Goal: Check status: Check status

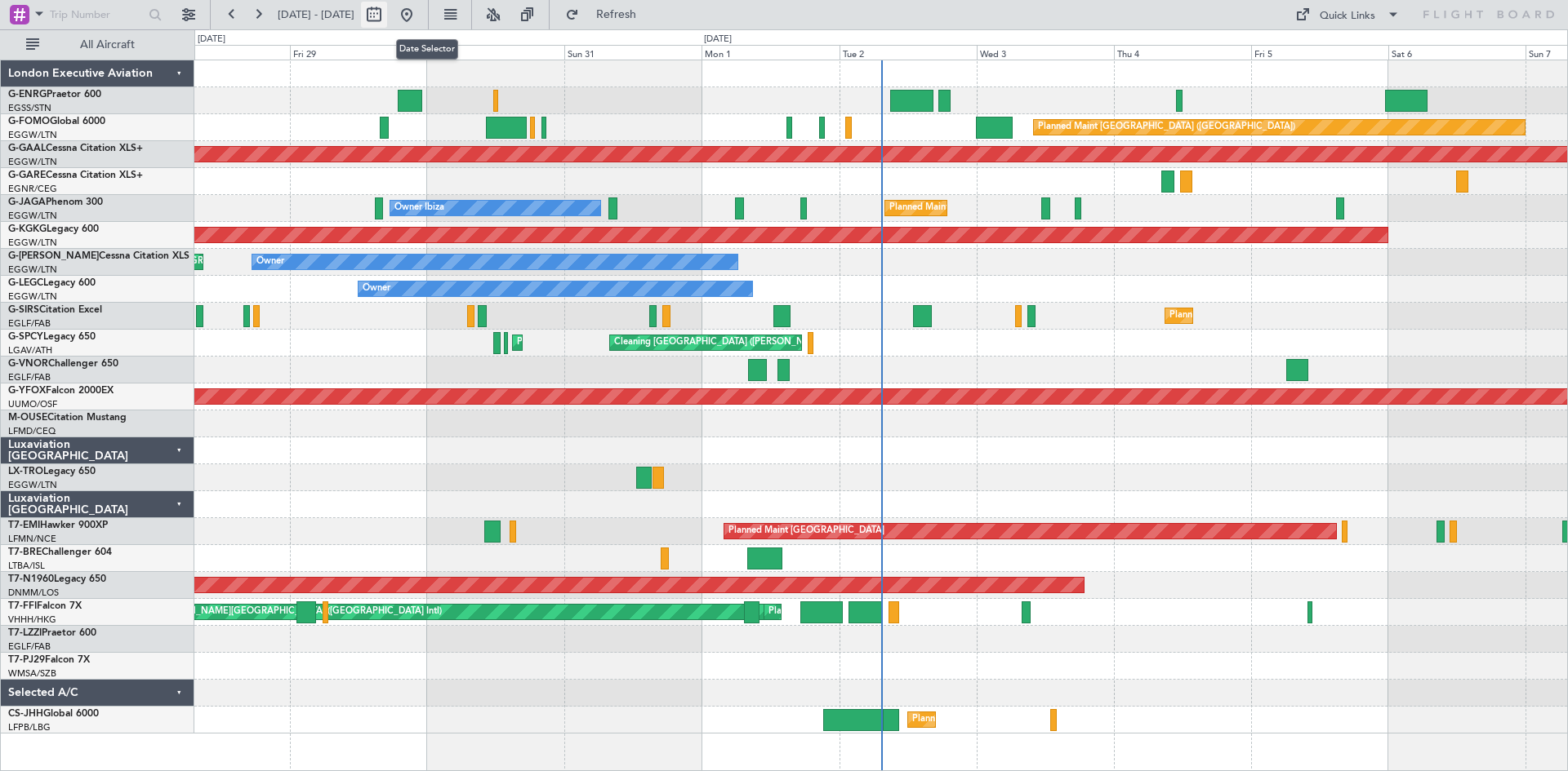
click at [387, 19] on button at bounding box center [374, 15] width 26 height 26
select select "8"
select select "2025"
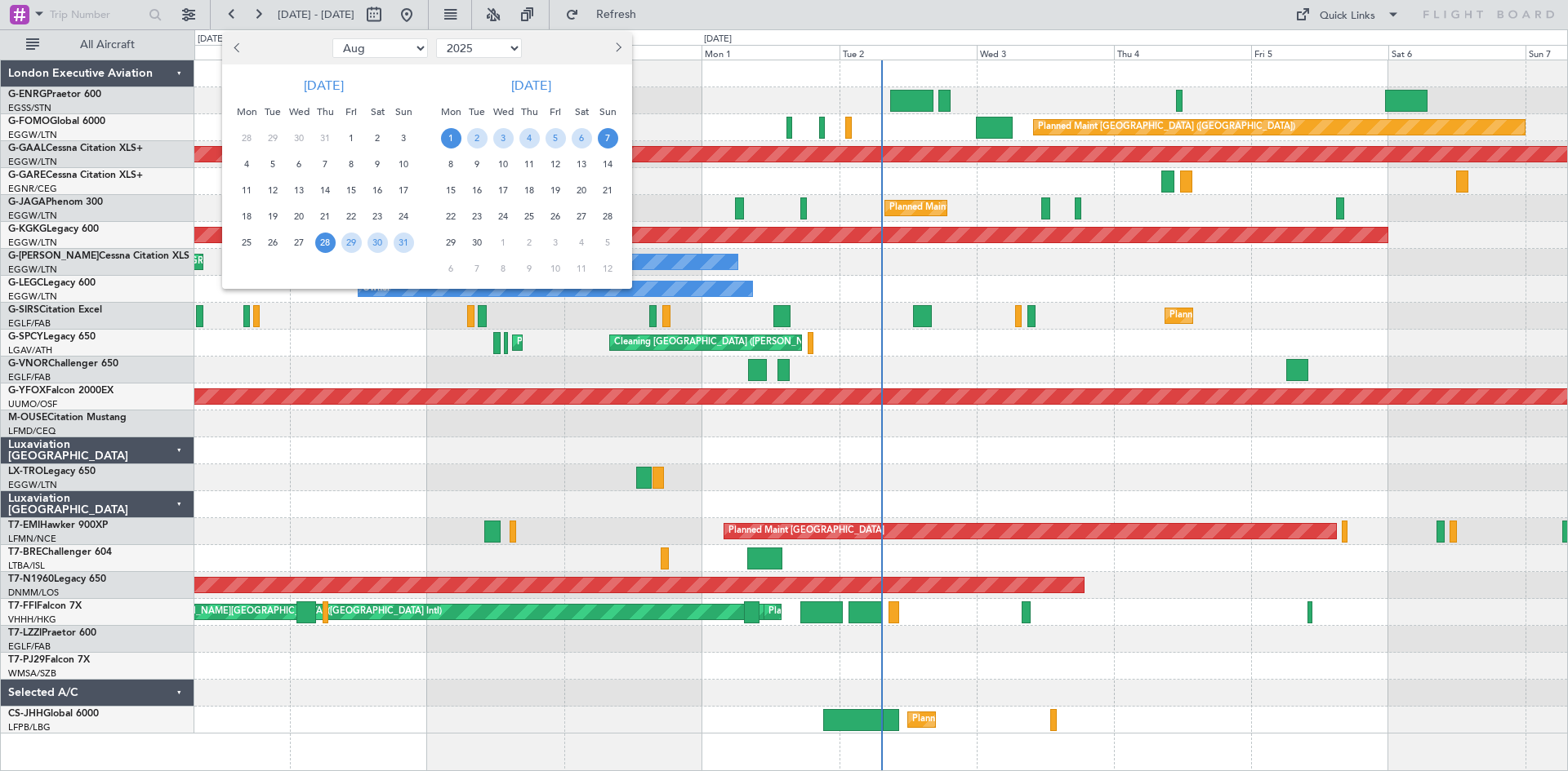
click at [457, 138] on span "1" at bounding box center [452, 138] width 20 height 20
click at [454, 187] on span "15" at bounding box center [452, 191] width 20 height 20
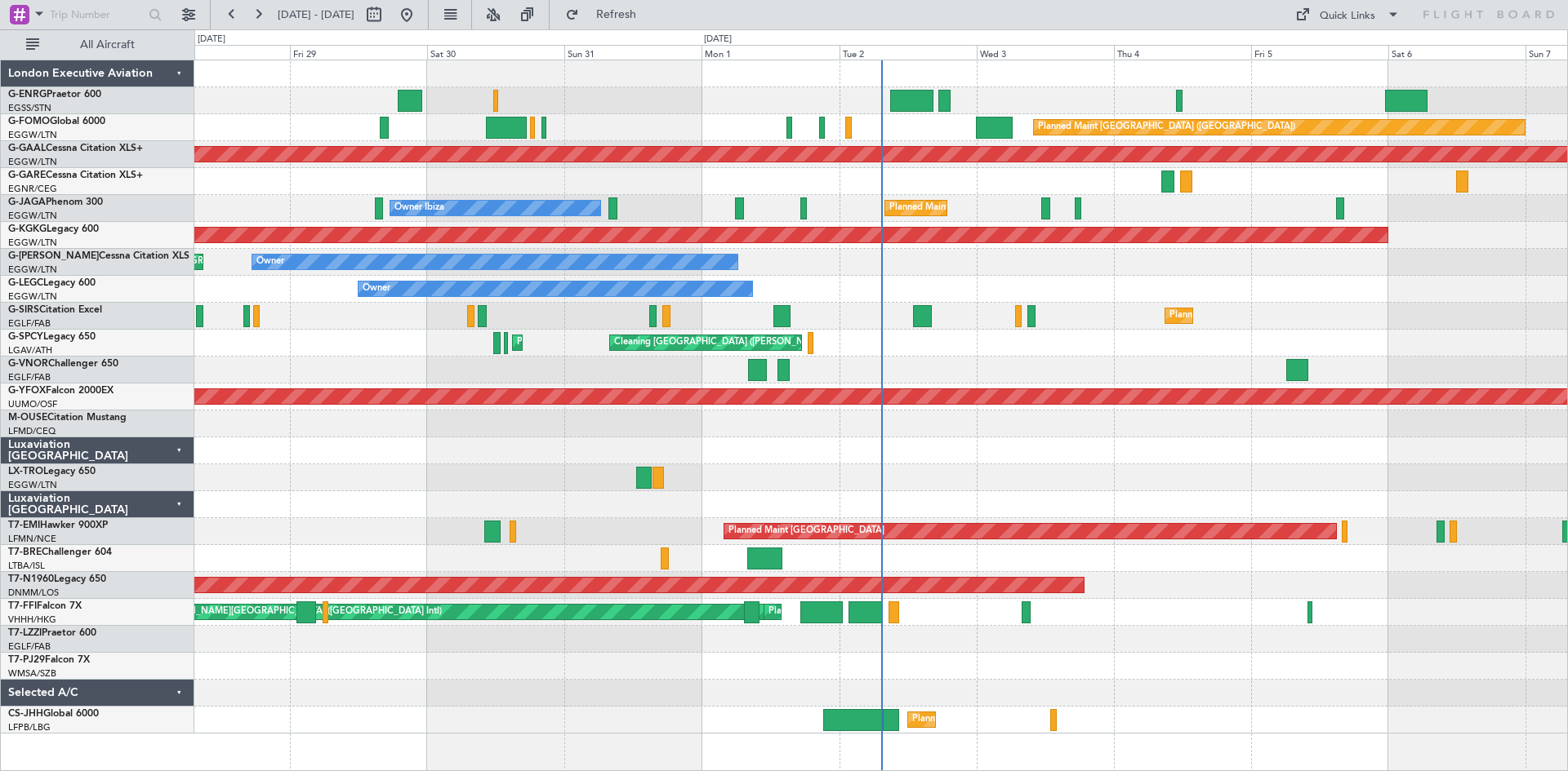
select select "9"
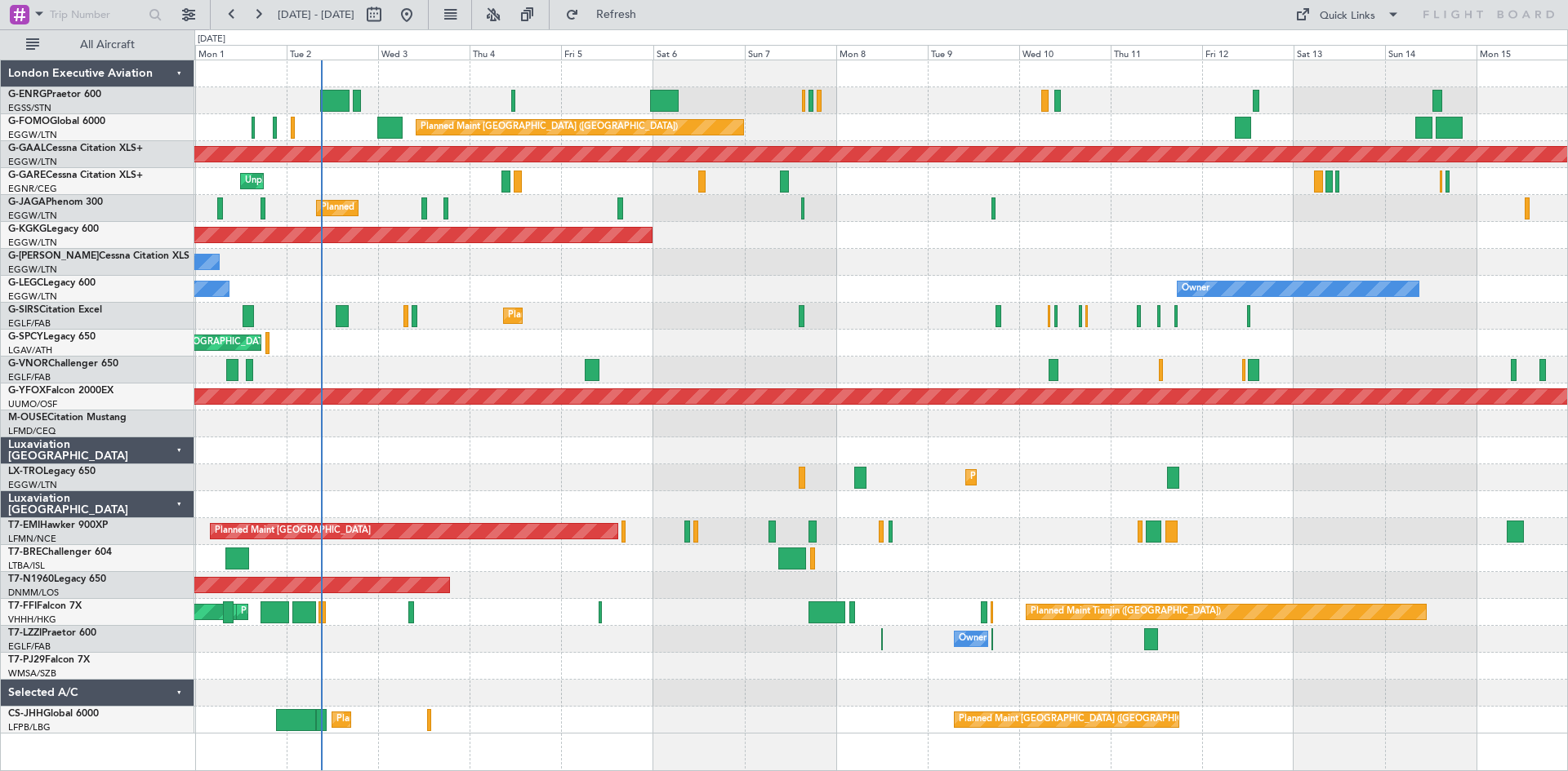
click at [6, 147] on div "G-GAAL Cessna Citation XLS+ EGGW/LTN London (Luton)" at bounding box center [97, 162] width 193 height 44
click at [4, 489] on div "Planned Maint London (Luton) Planned Maint Dusseldorf Unplanned Maint Chester P…" at bounding box center [784, 400] width 1568 height 741
click at [4, 412] on div "Planned Maint London (Luton) Planned Maint Dusseldorf Unplanned Maint Chester P…" at bounding box center [784, 400] width 1568 height 741
click at [11, 352] on div "Planned Maint London (Luton) Planned Maint Dusseldorf Unplanned Maint Chester P…" at bounding box center [784, 400] width 1568 height 741
click at [229, 12] on button at bounding box center [232, 15] width 26 height 26
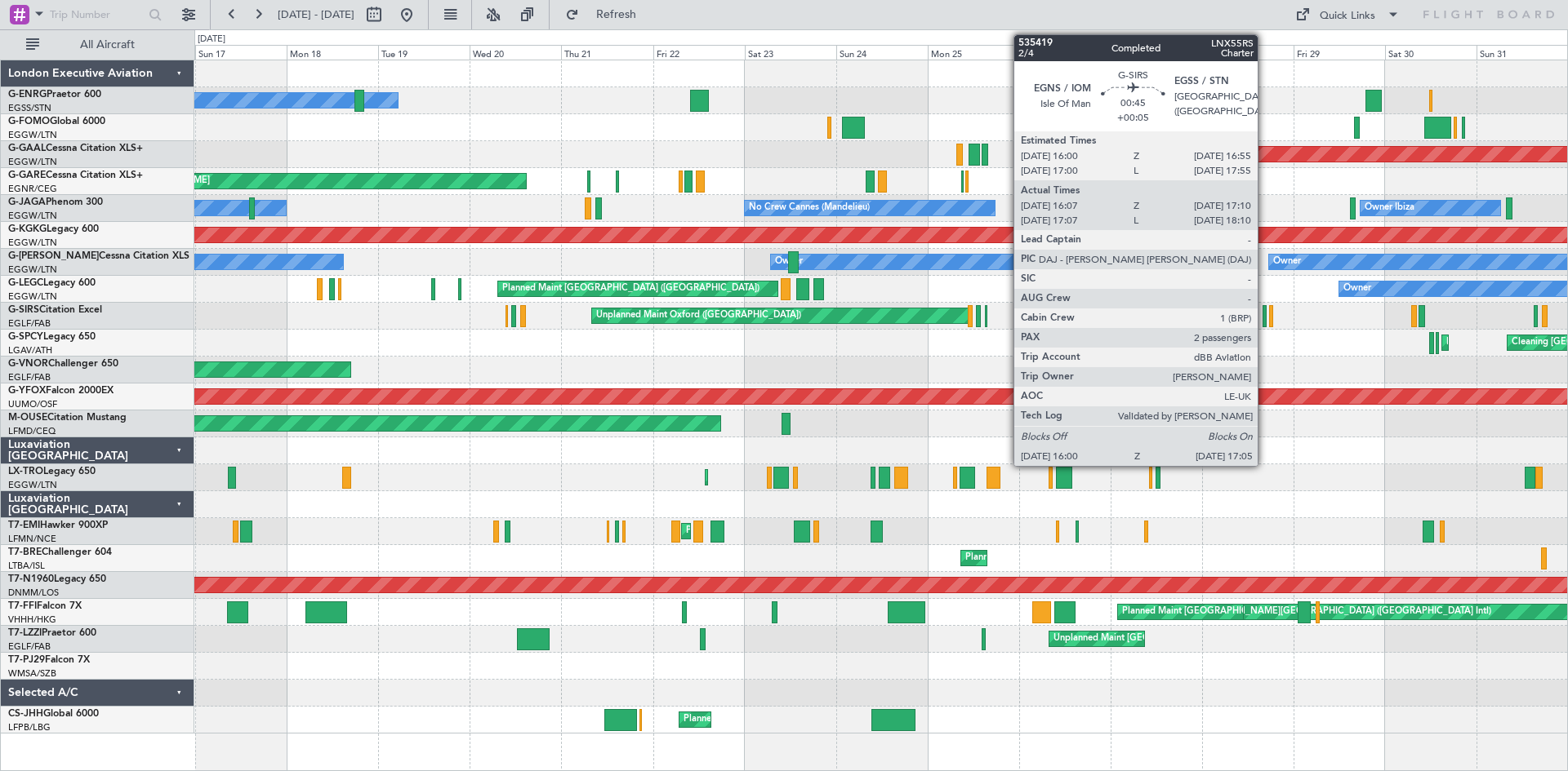
click at [1265, 322] on div at bounding box center [1264, 316] width 5 height 22
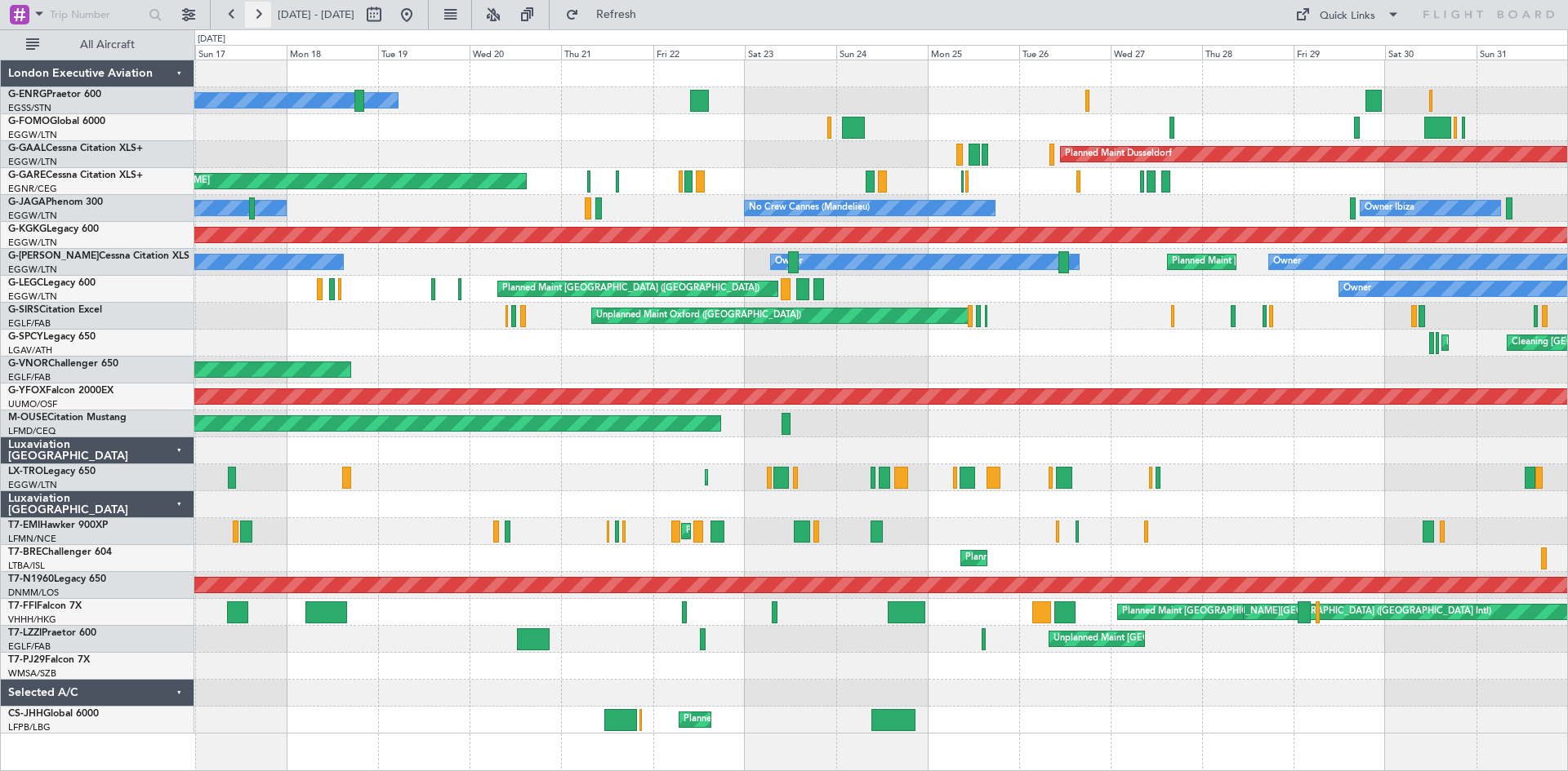
click at [260, 17] on button at bounding box center [258, 15] width 26 height 26
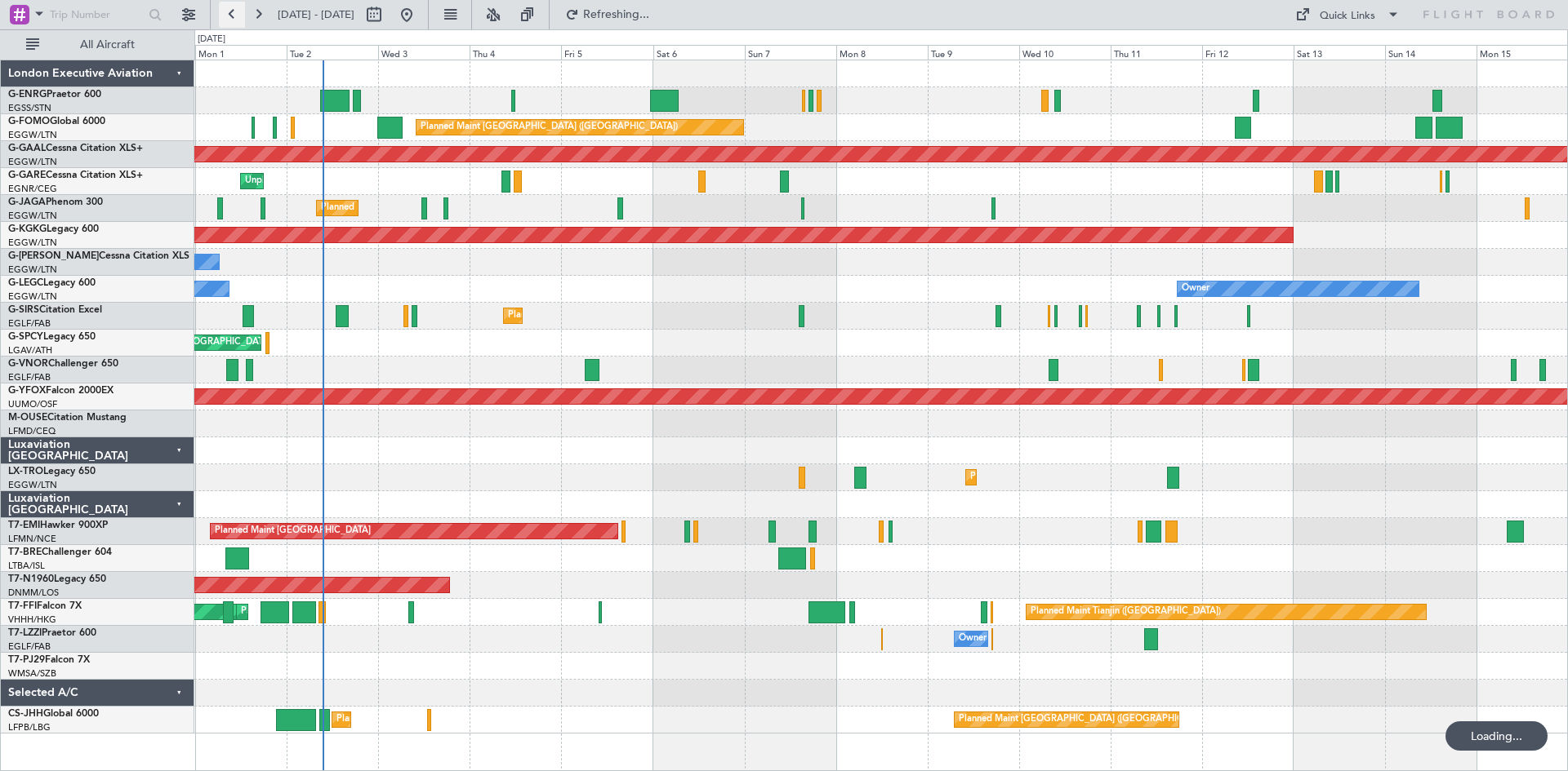
click at [236, 16] on button at bounding box center [232, 15] width 26 height 26
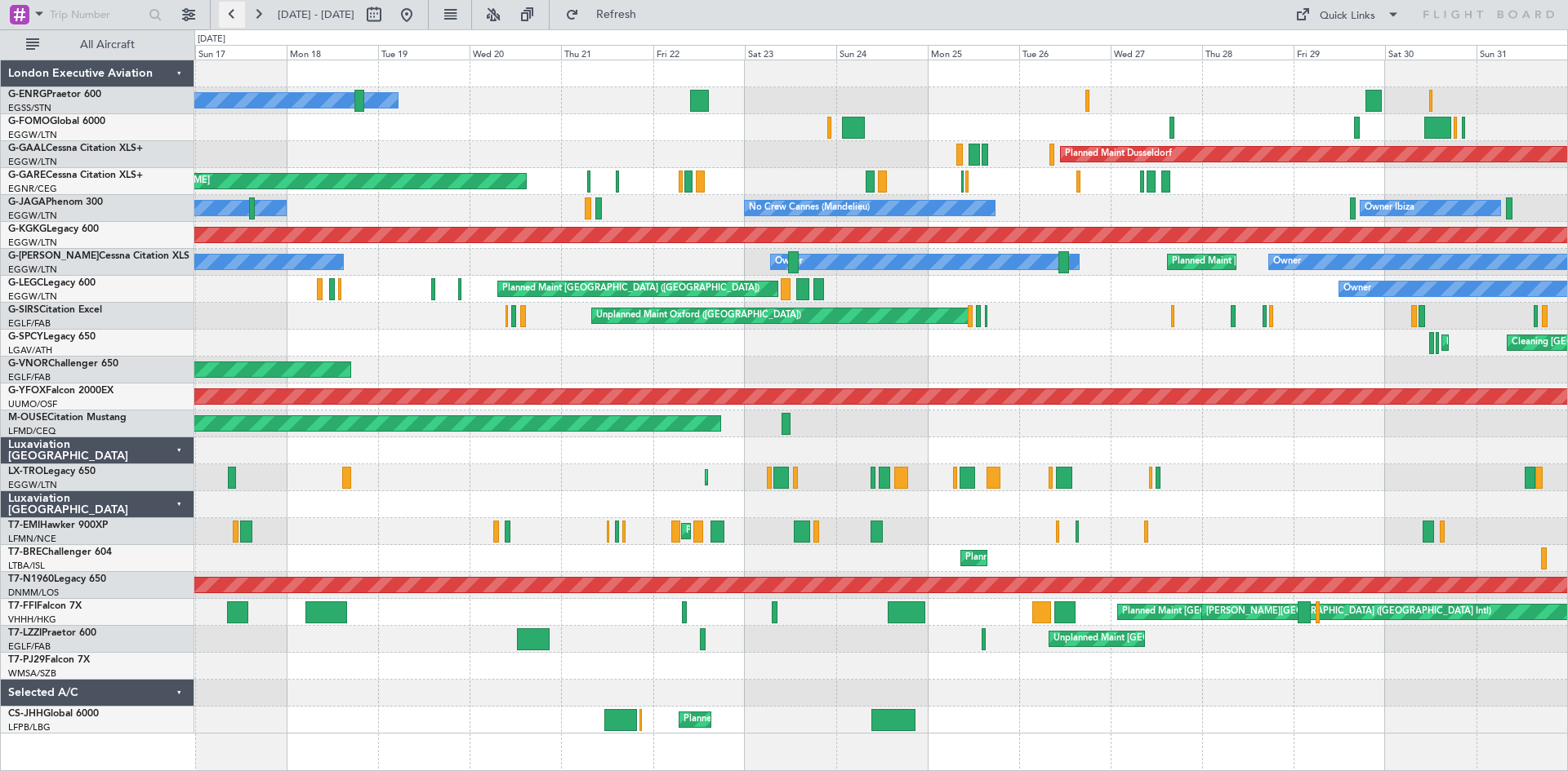
click at [236, 19] on button at bounding box center [232, 15] width 26 height 26
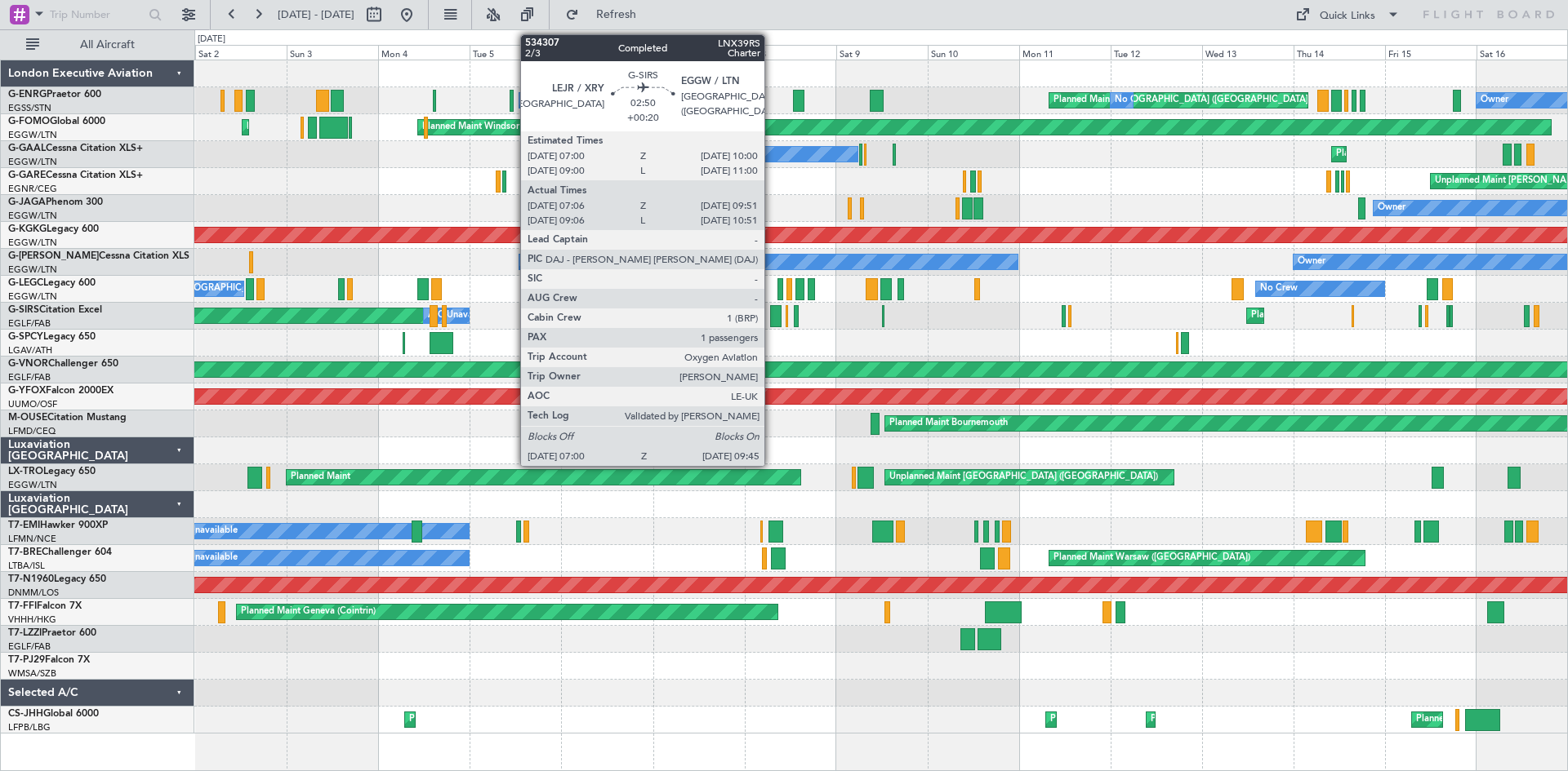
click at [771, 315] on div at bounding box center [774, 316] width 10 height 22
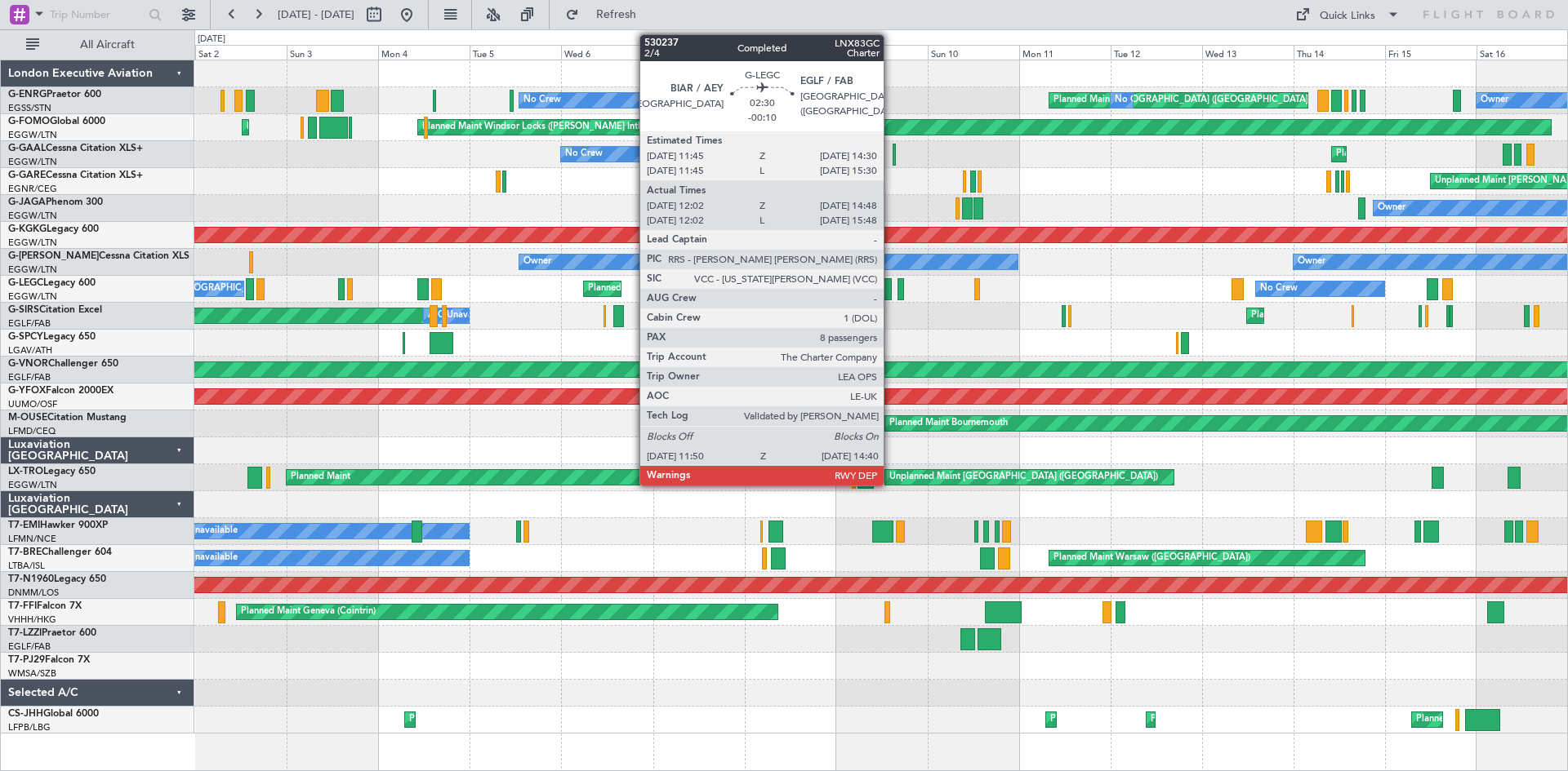
click at [891, 294] on div at bounding box center [886, 289] width 11 height 22
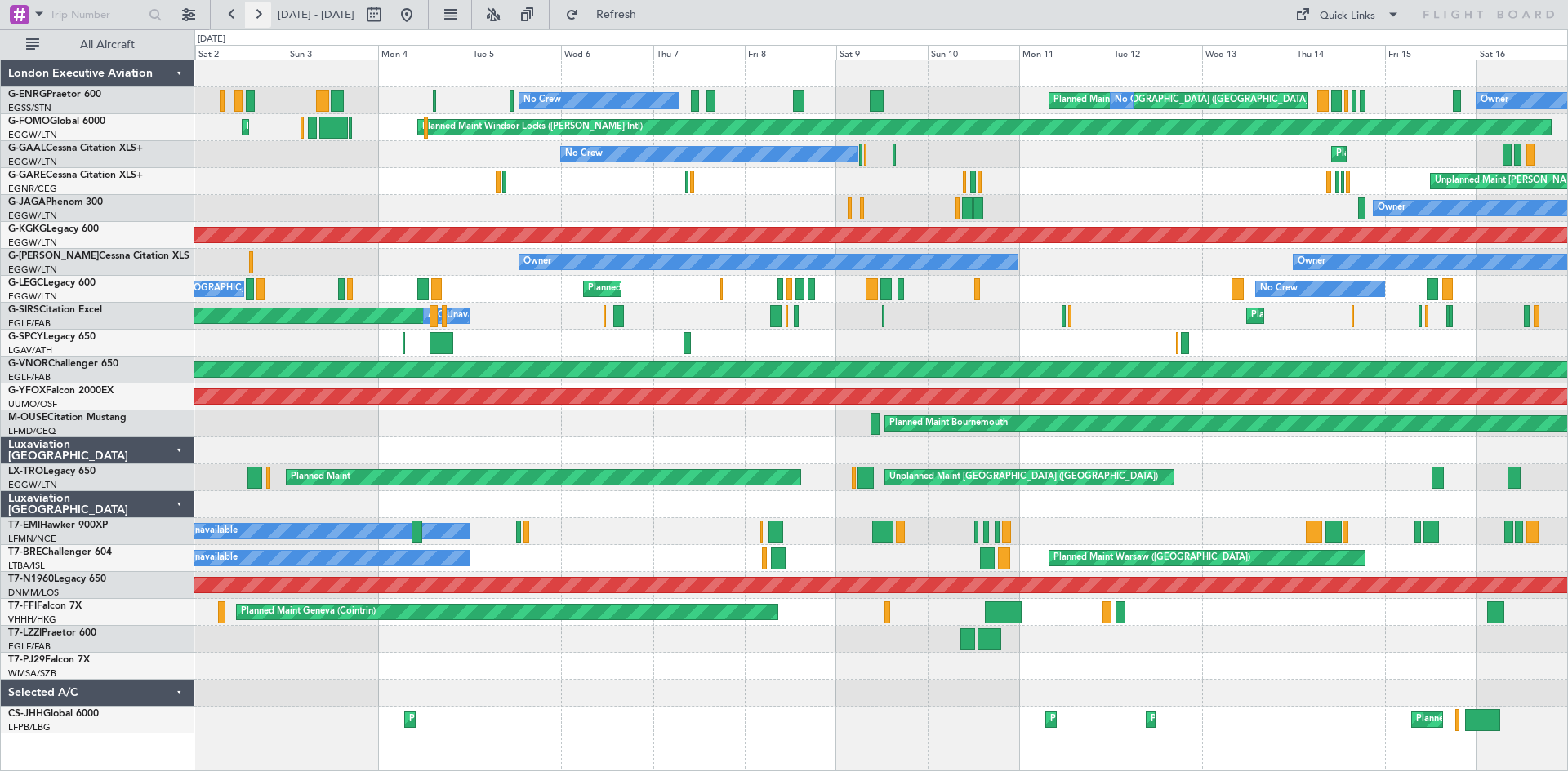
click at [267, 17] on button at bounding box center [258, 15] width 26 height 26
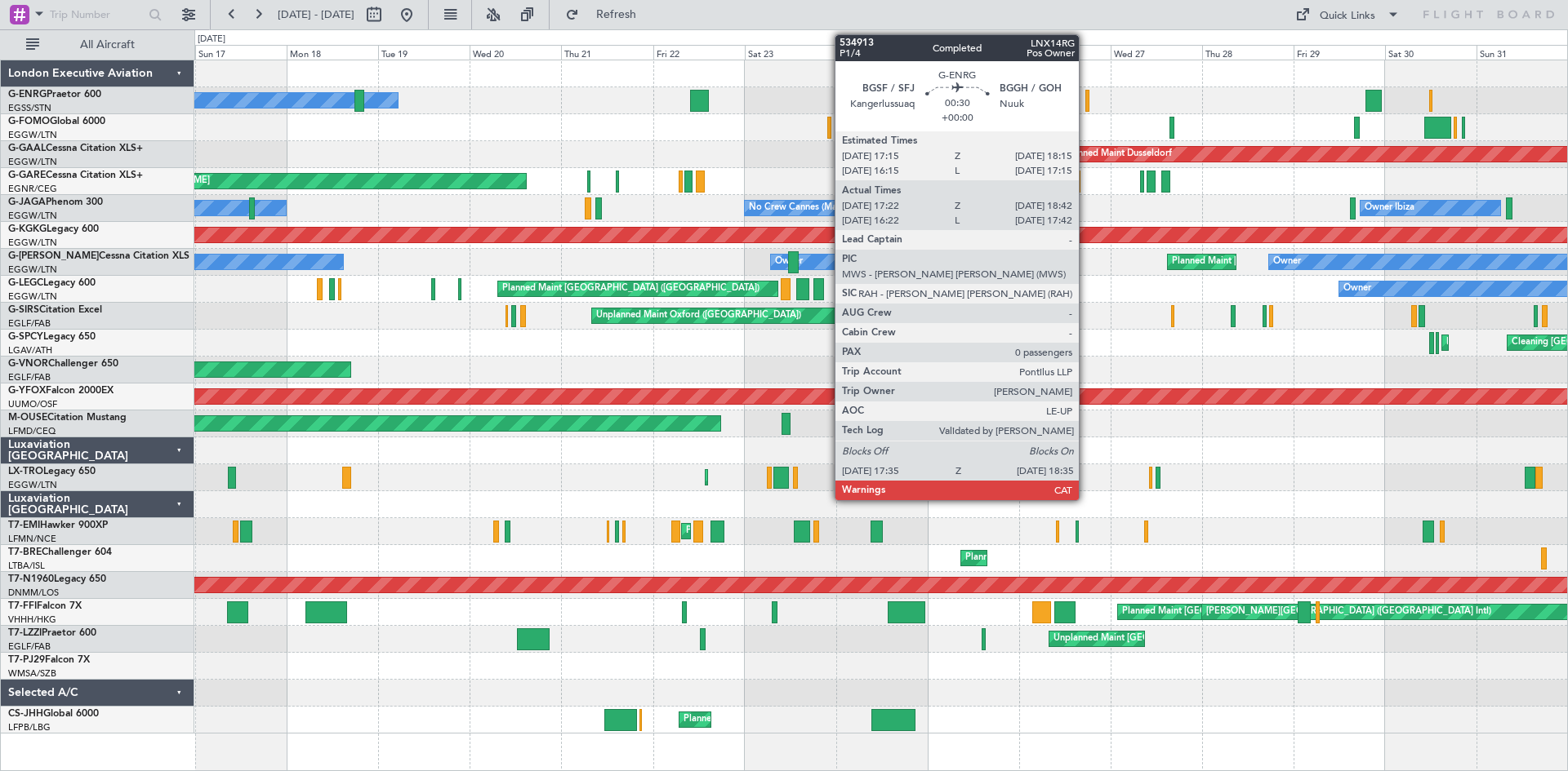
click at [1086, 102] on div at bounding box center [1087, 101] width 4 height 22
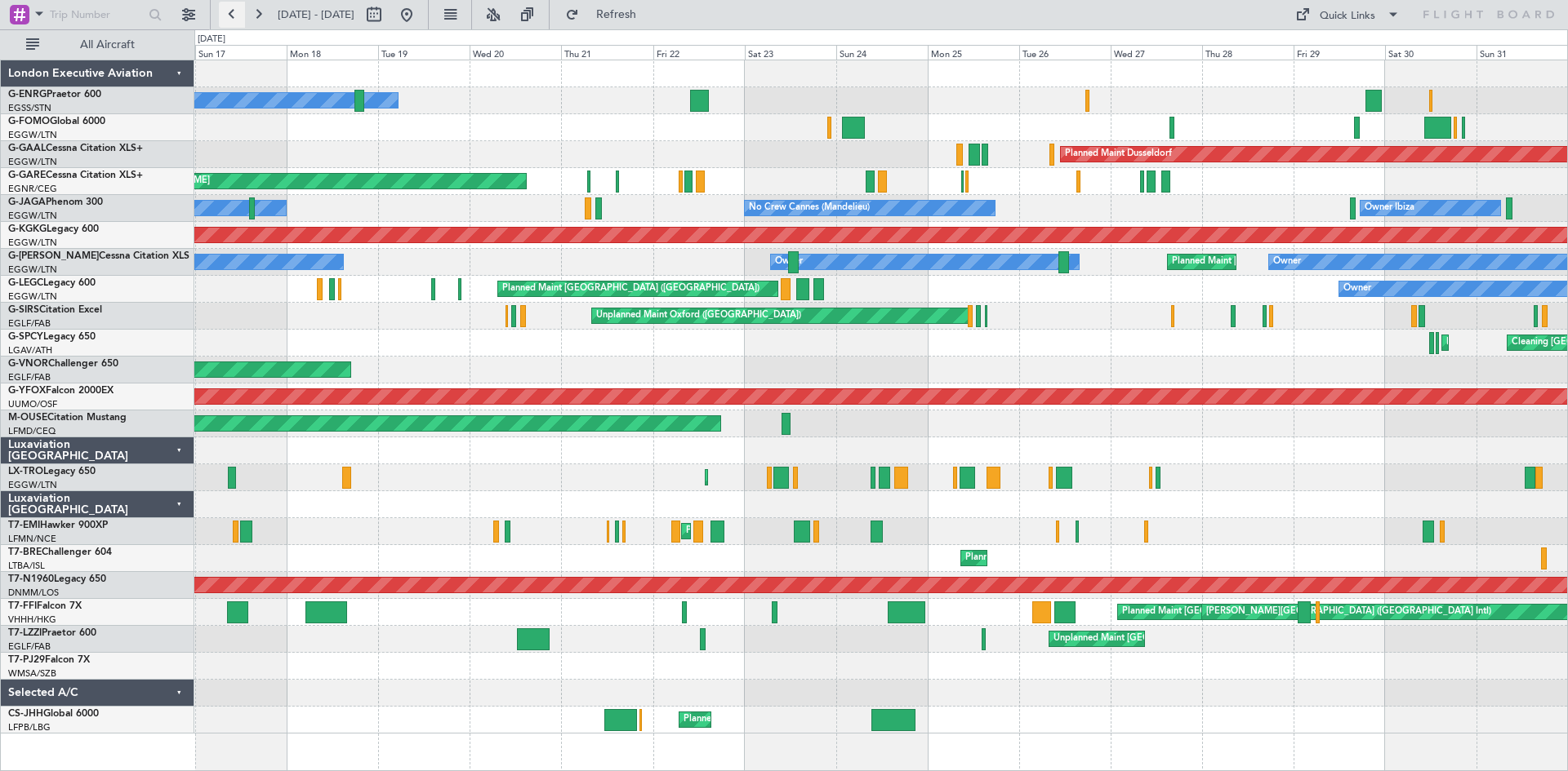
drag, startPoint x: 231, startPoint y: 4, endPoint x: 231, endPoint y: 13, distance: 9.0
click at [231, 4] on button at bounding box center [232, 15] width 26 height 26
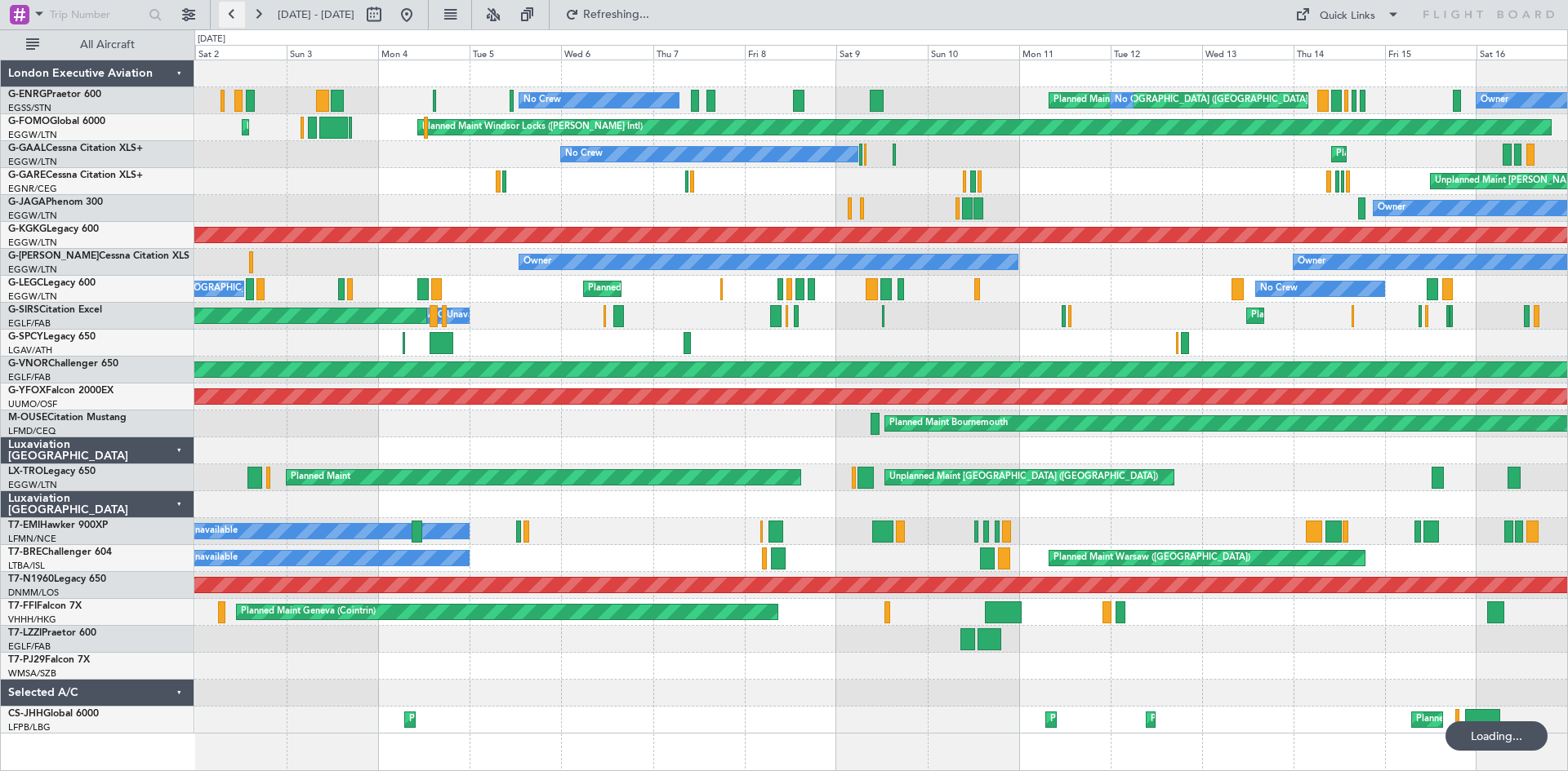
click at [232, 18] on button at bounding box center [232, 15] width 26 height 26
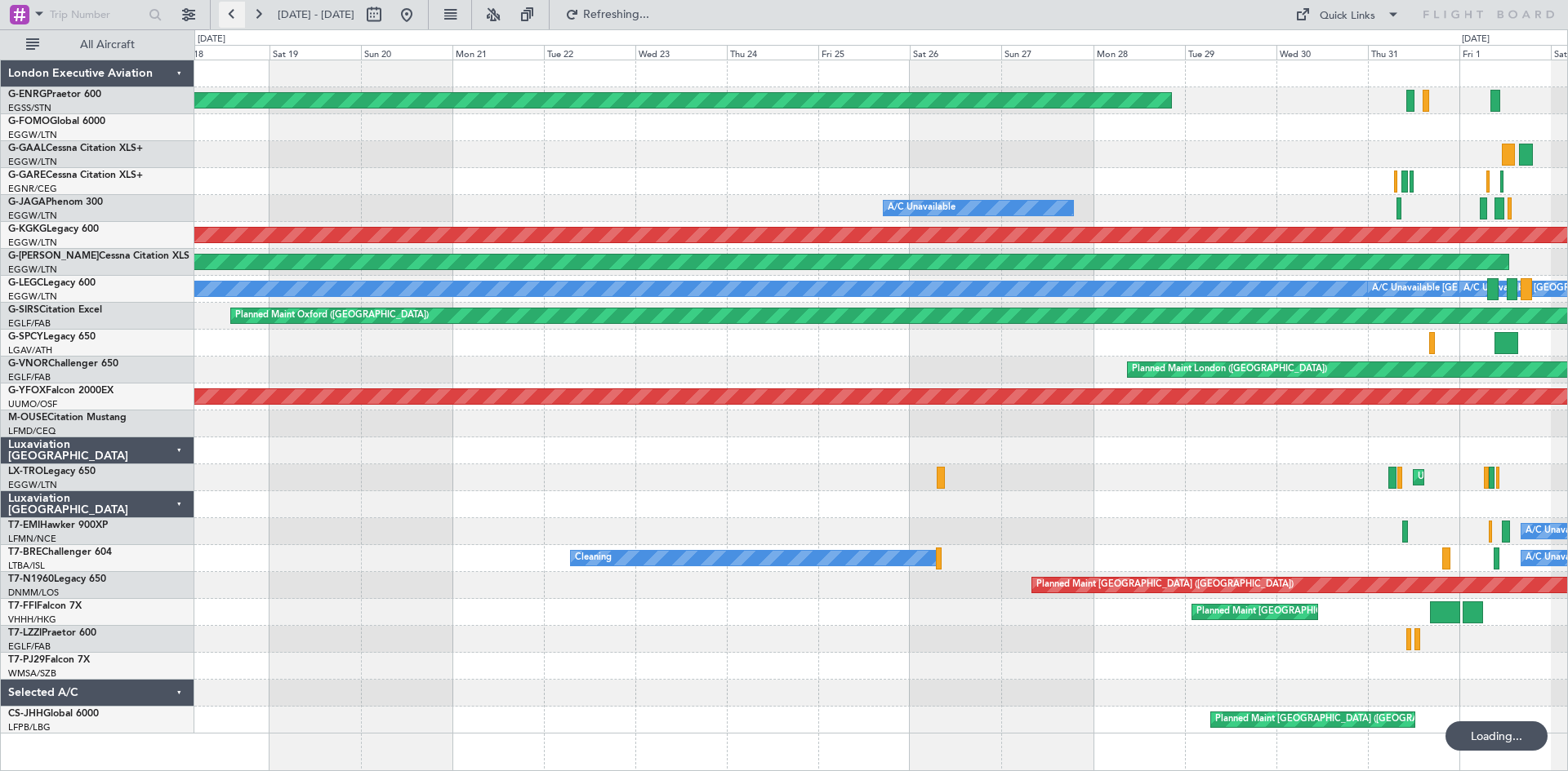
click at [232, 18] on button at bounding box center [232, 15] width 26 height 26
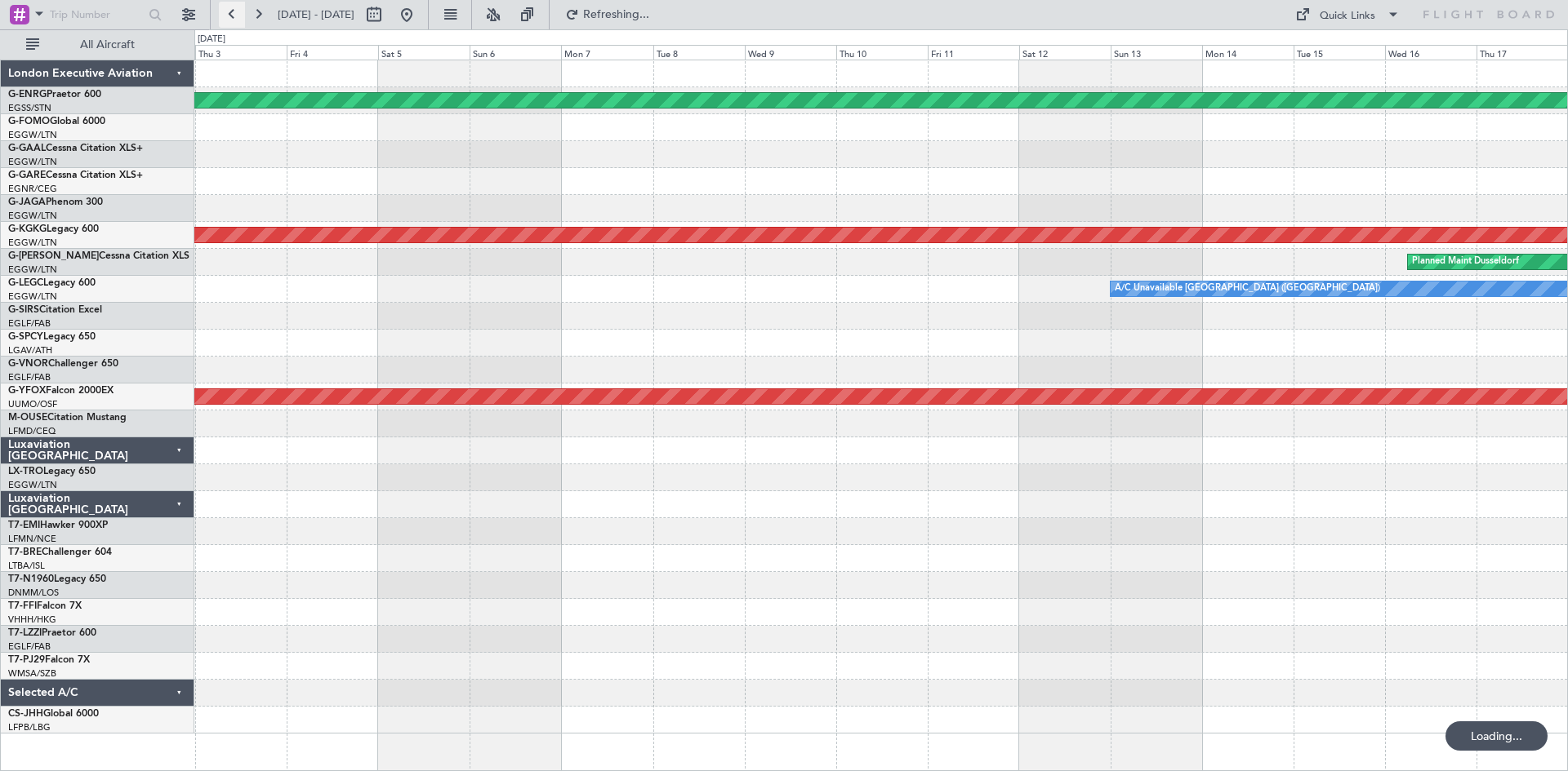
click at [232, 18] on button at bounding box center [232, 15] width 26 height 26
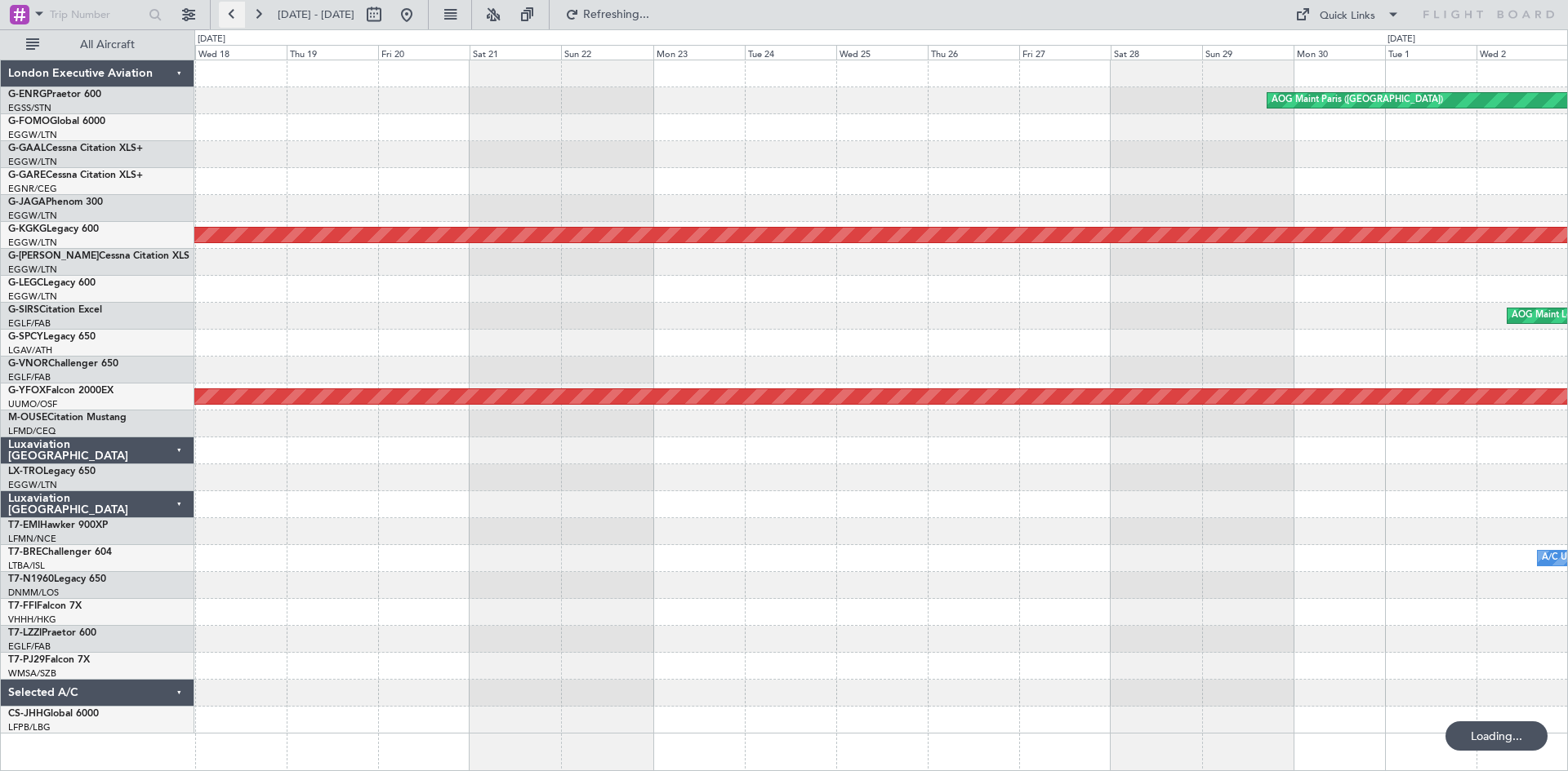
click at [232, 18] on button at bounding box center [232, 15] width 26 height 26
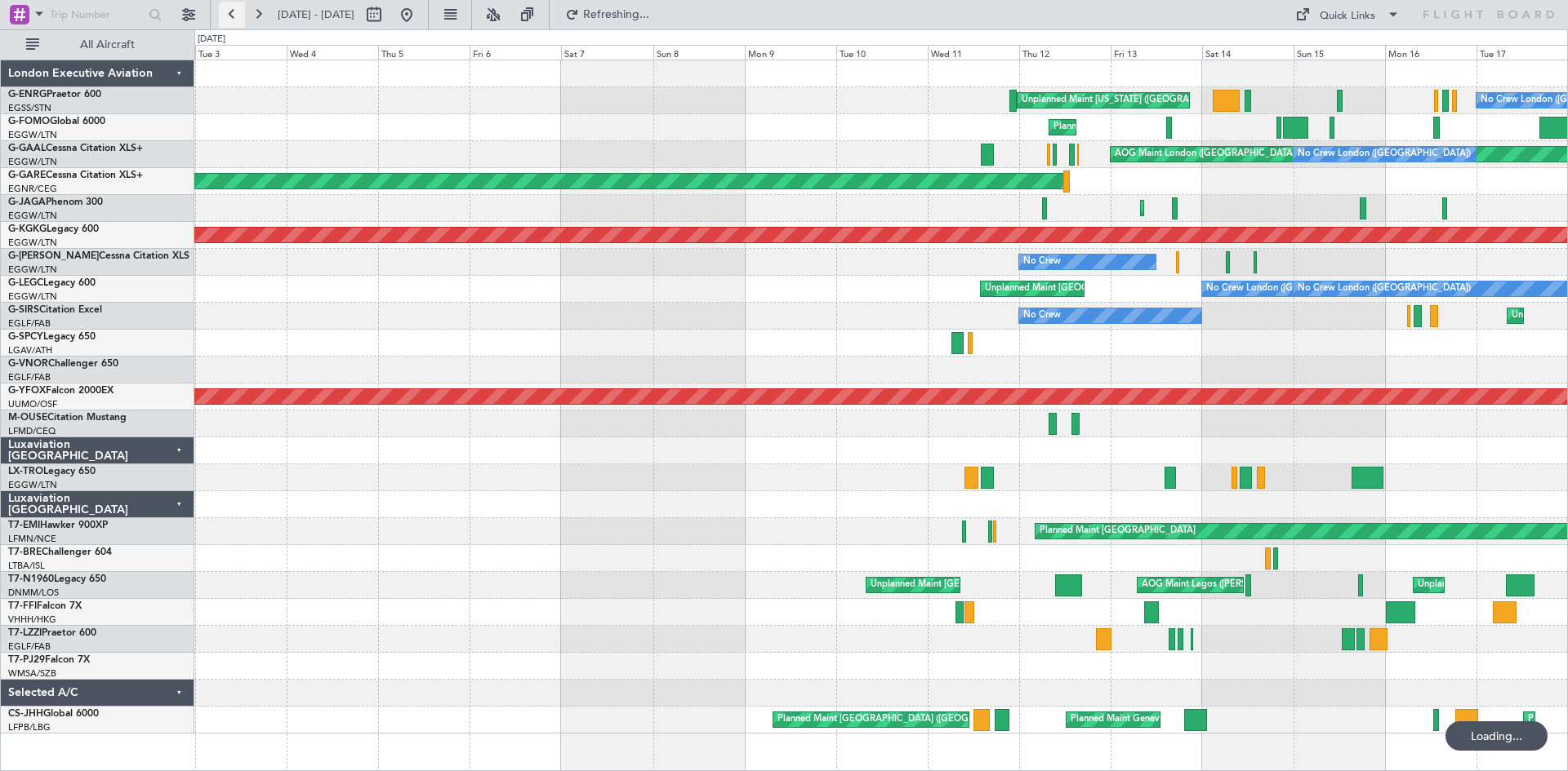
click at [232, 18] on button at bounding box center [232, 15] width 26 height 26
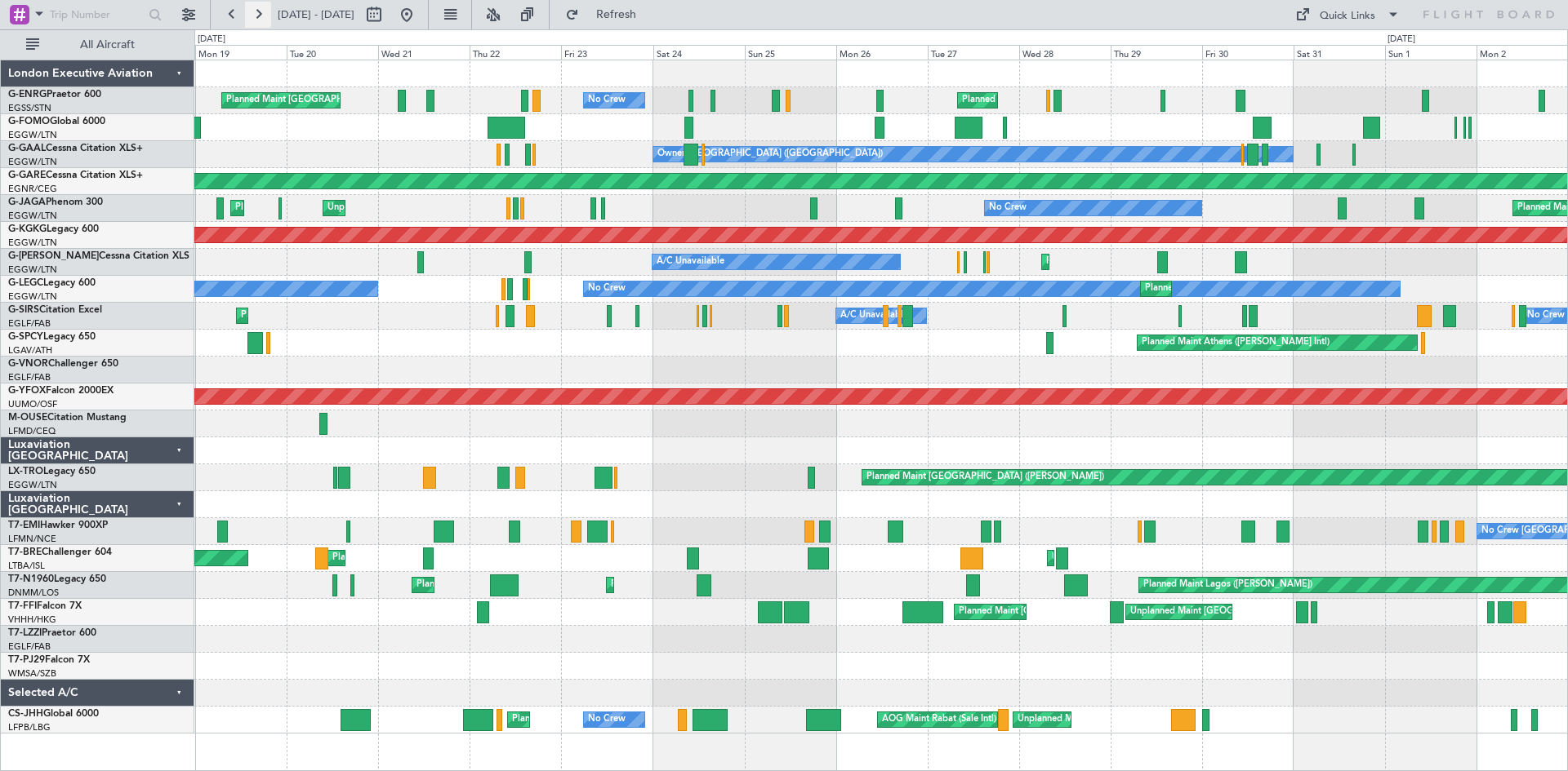
click at [252, 10] on button at bounding box center [258, 15] width 26 height 26
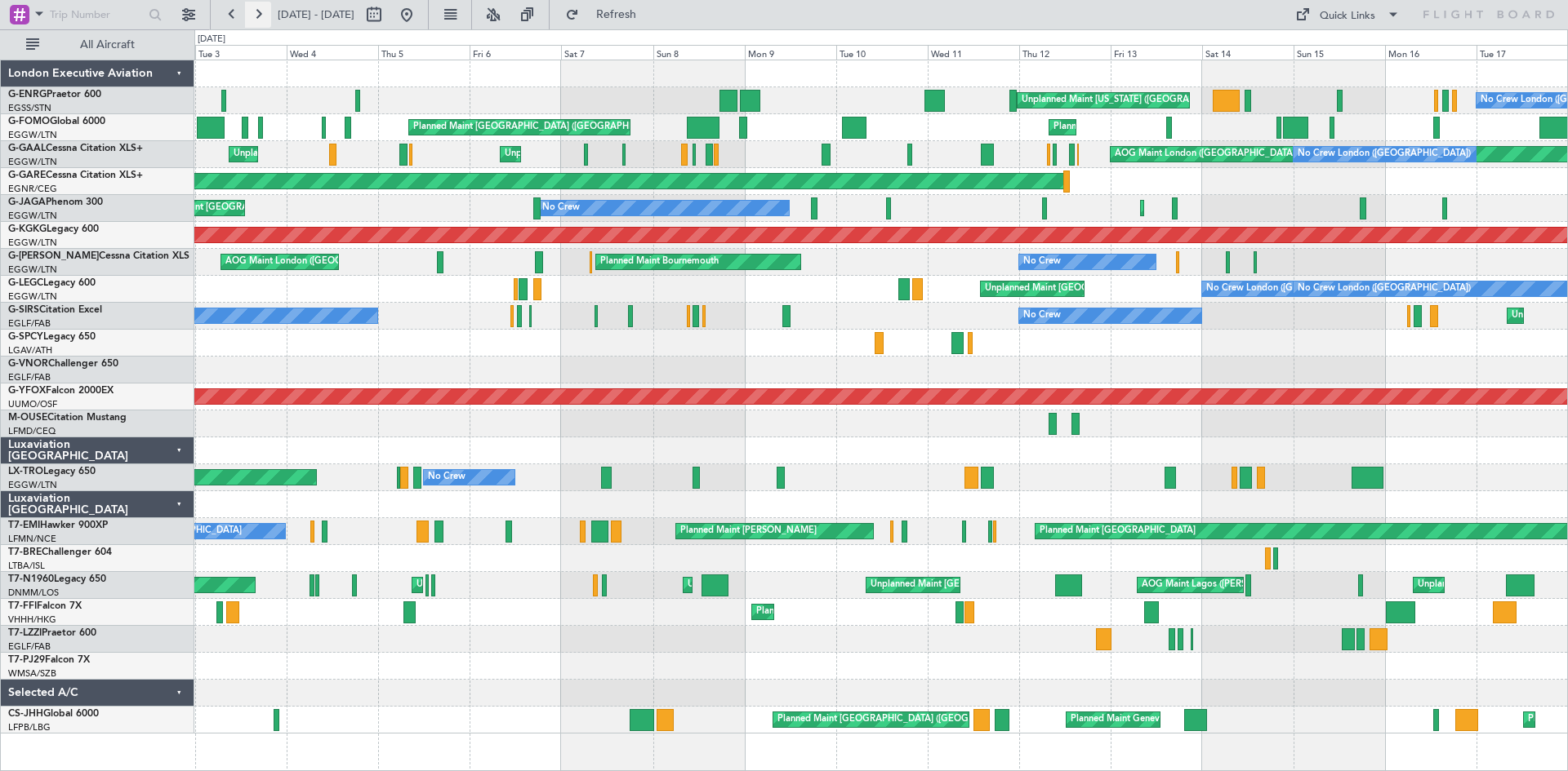
click at [258, 12] on button at bounding box center [258, 15] width 26 height 26
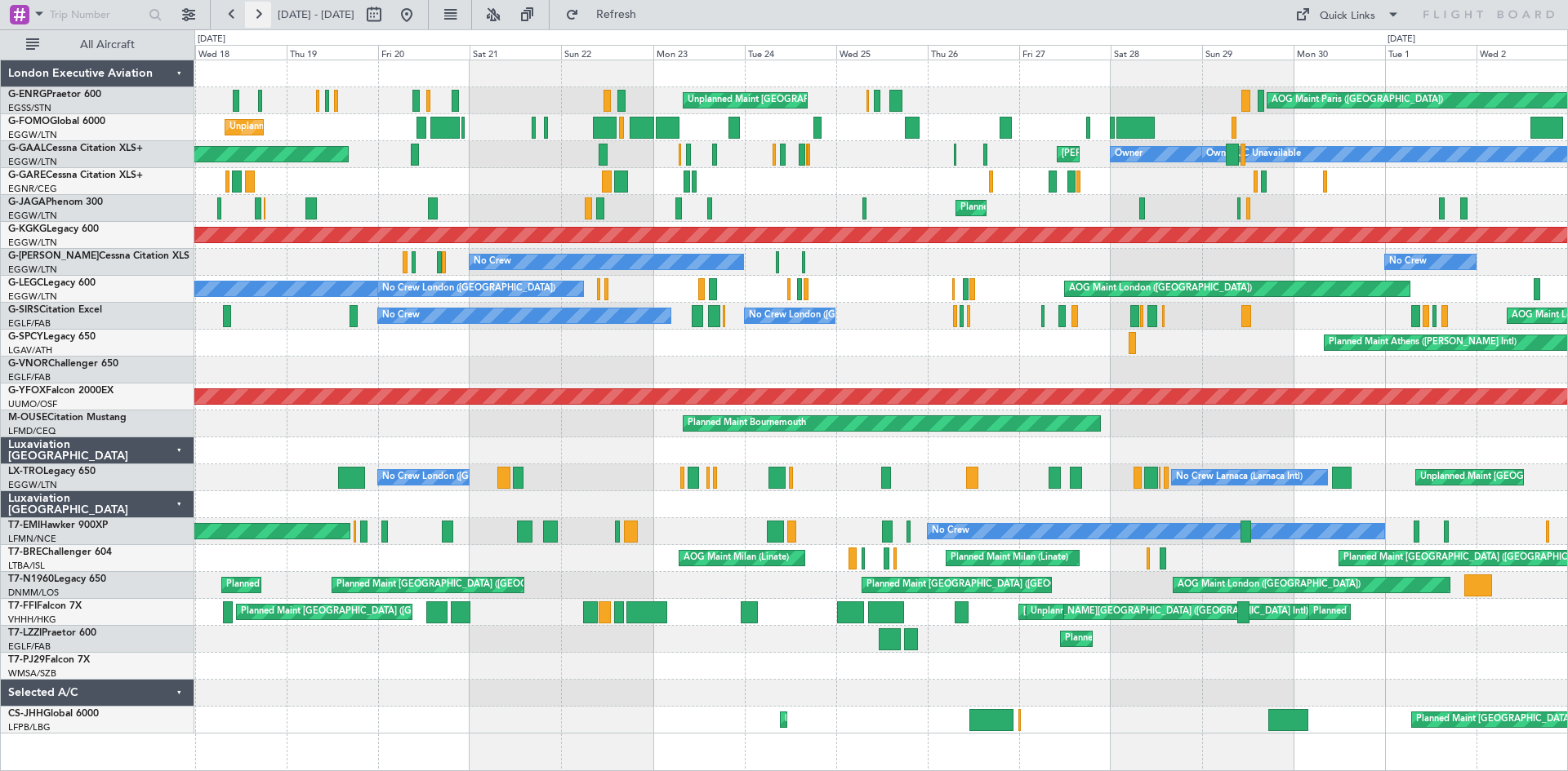
click at [257, 12] on button at bounding box center [258, 15] width 26 height 26
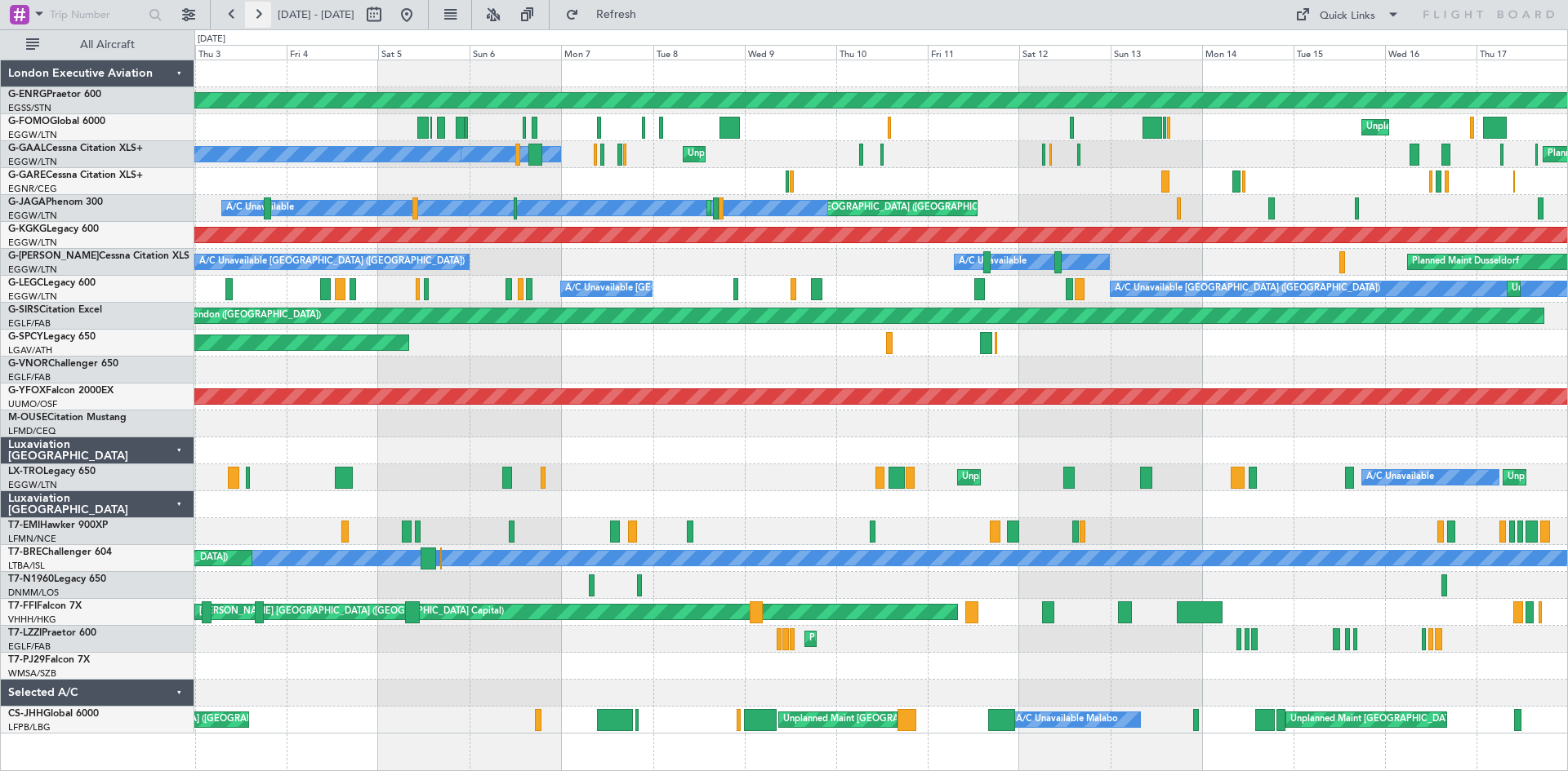
click at [257, 6] on button at bounding box center [258, 15] width 26 height 26
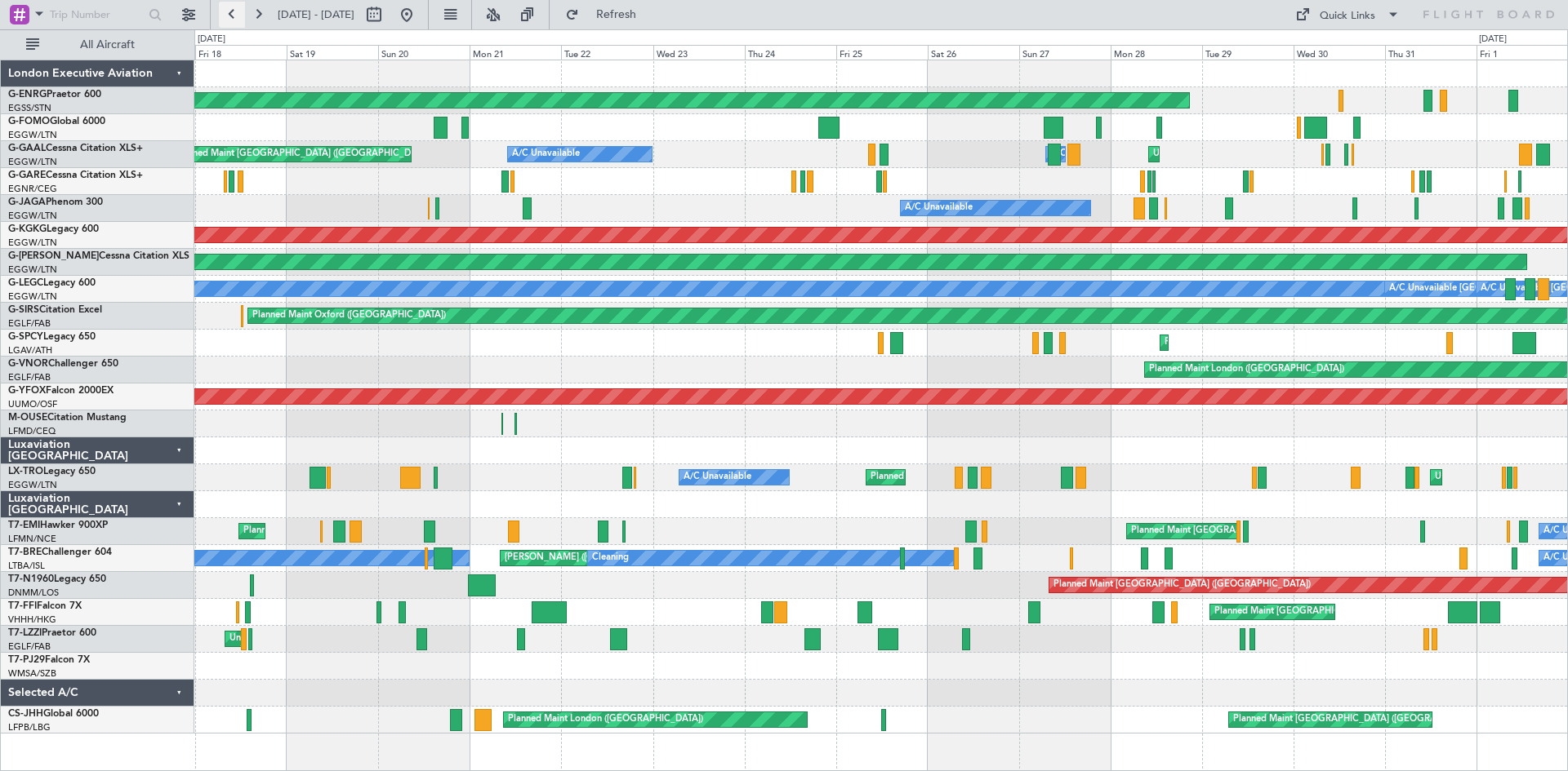
click at [236, 17] on button at bounding box center [232, 15] width 26 height 26
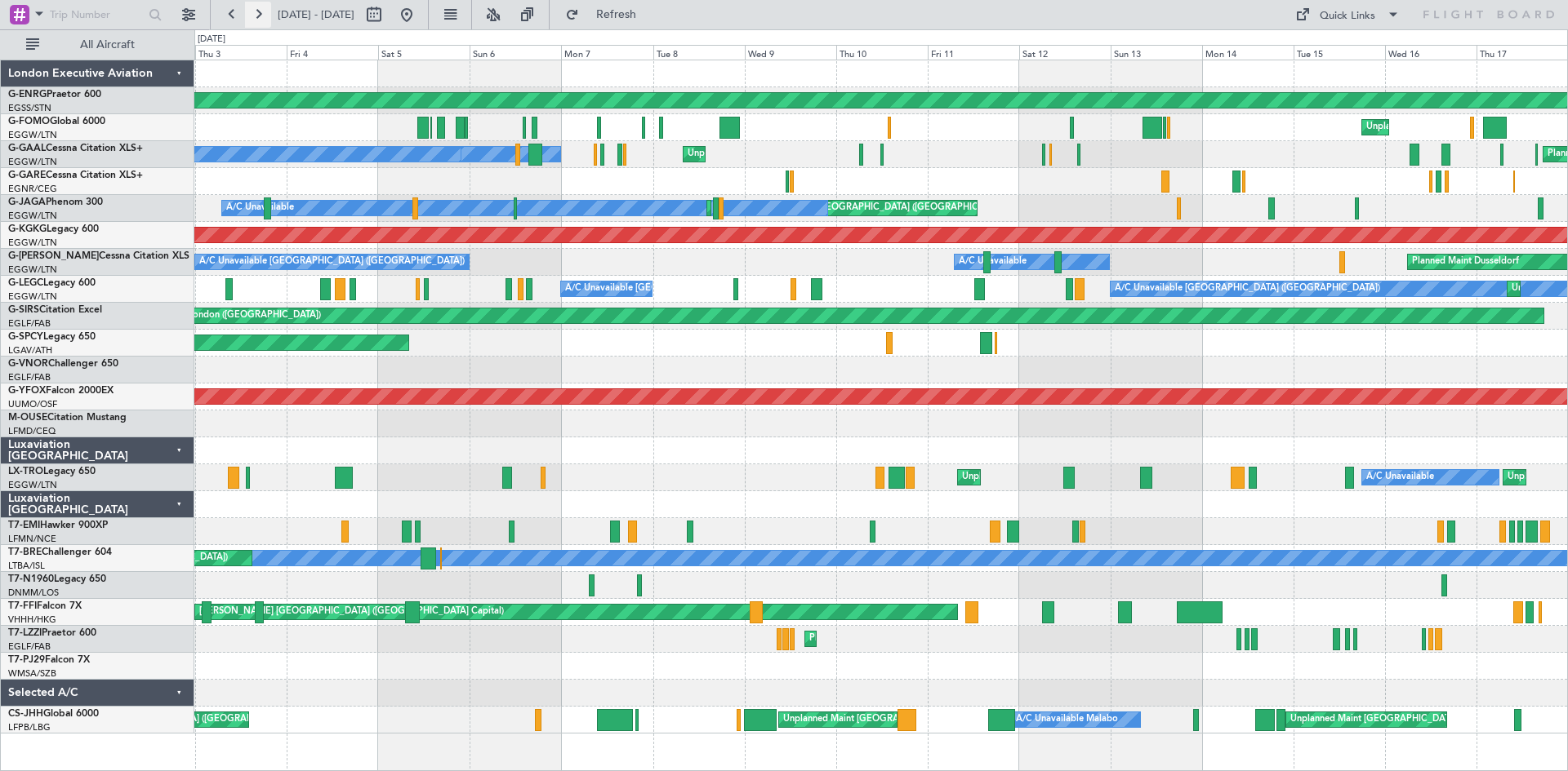
click at [255, 20] on button at bounding box center [258, 15] width 26 height 26
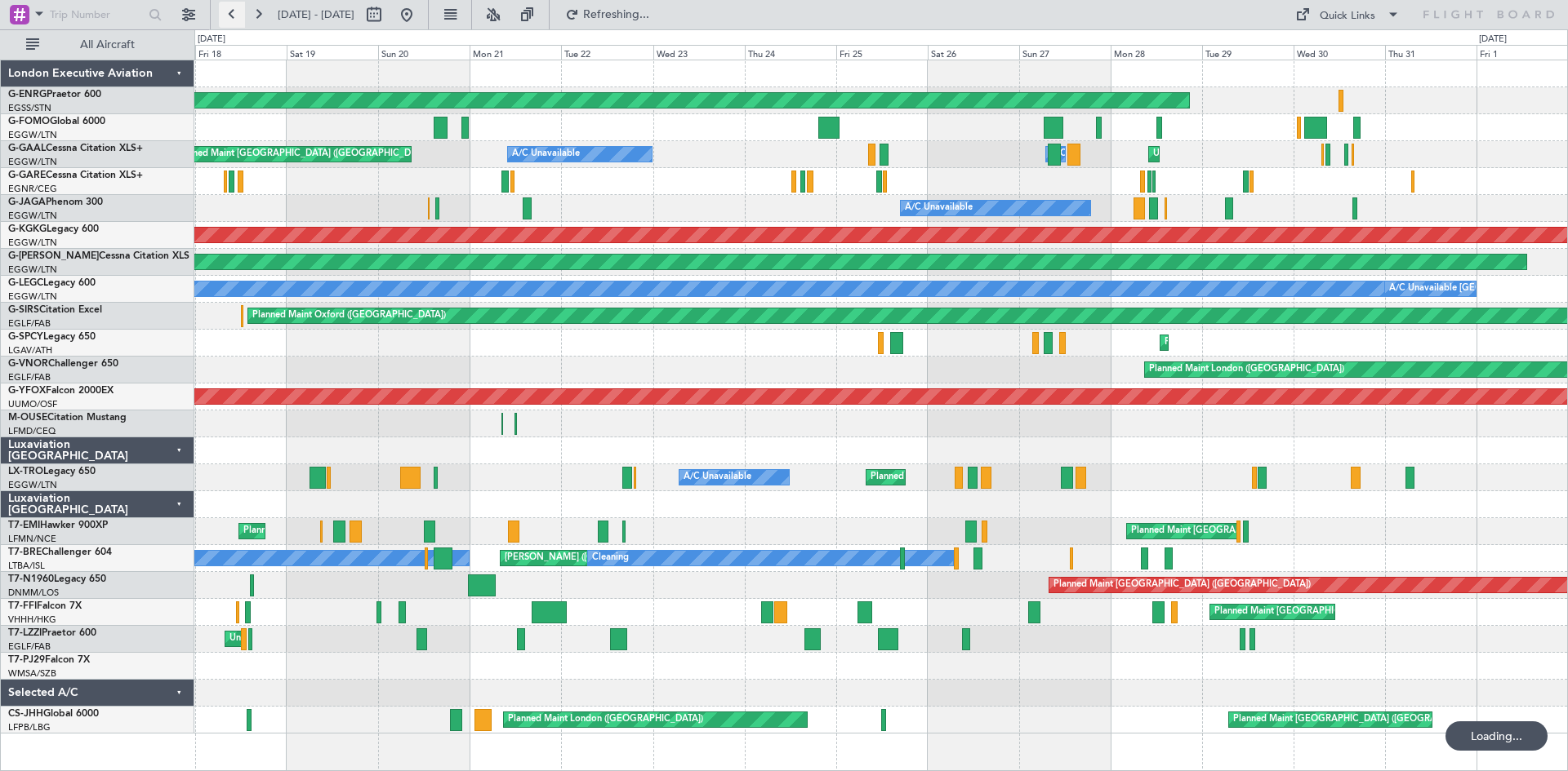
click at [236, 19] on button at bounding box center [232, 15] width 26 height 26
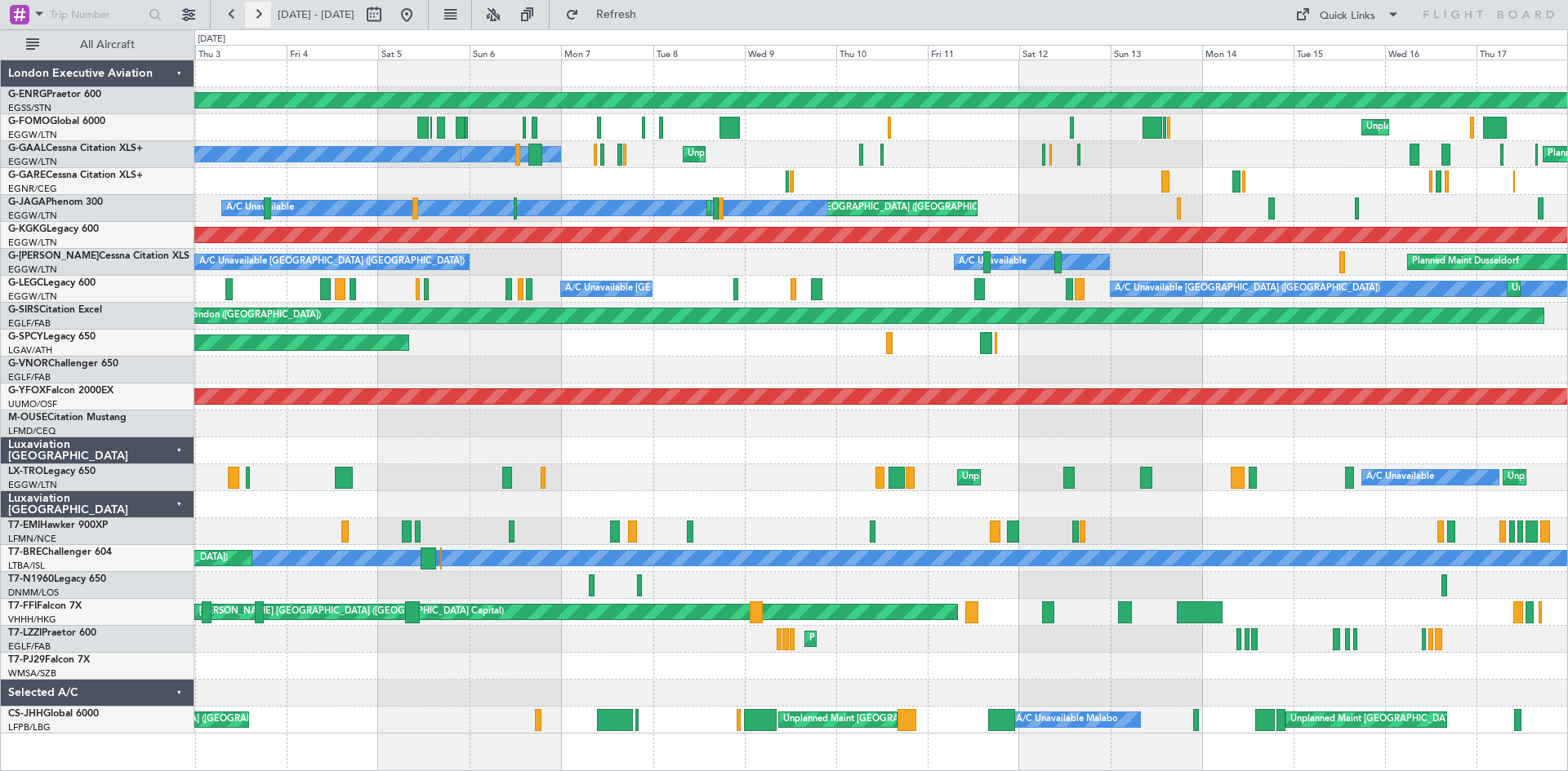
click at [262, 17] on button at bounding box center [258, 15] width 26 height 26
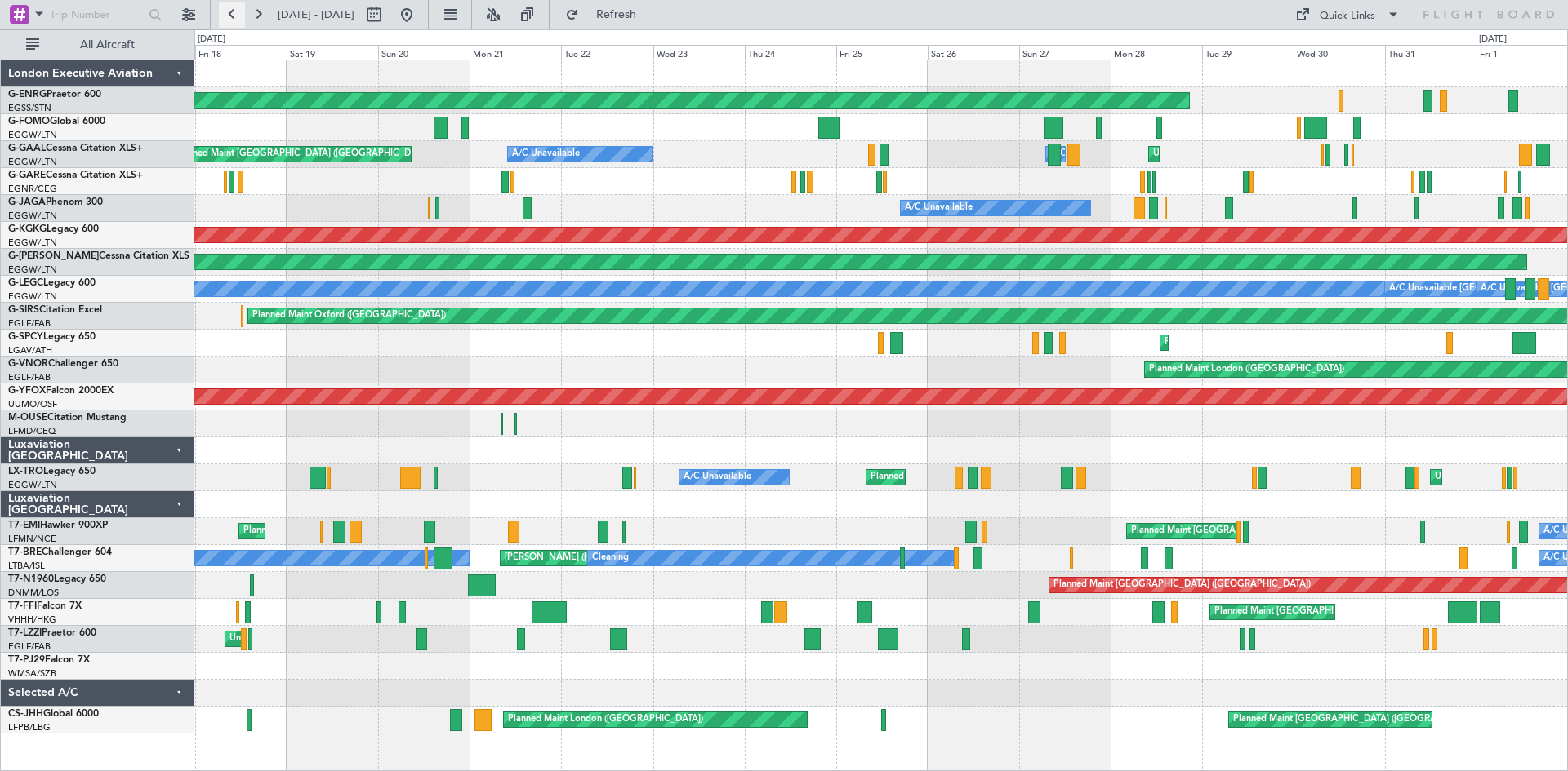
click at [234, 19] on button at bounding box center [232, 15] width 26 height 26
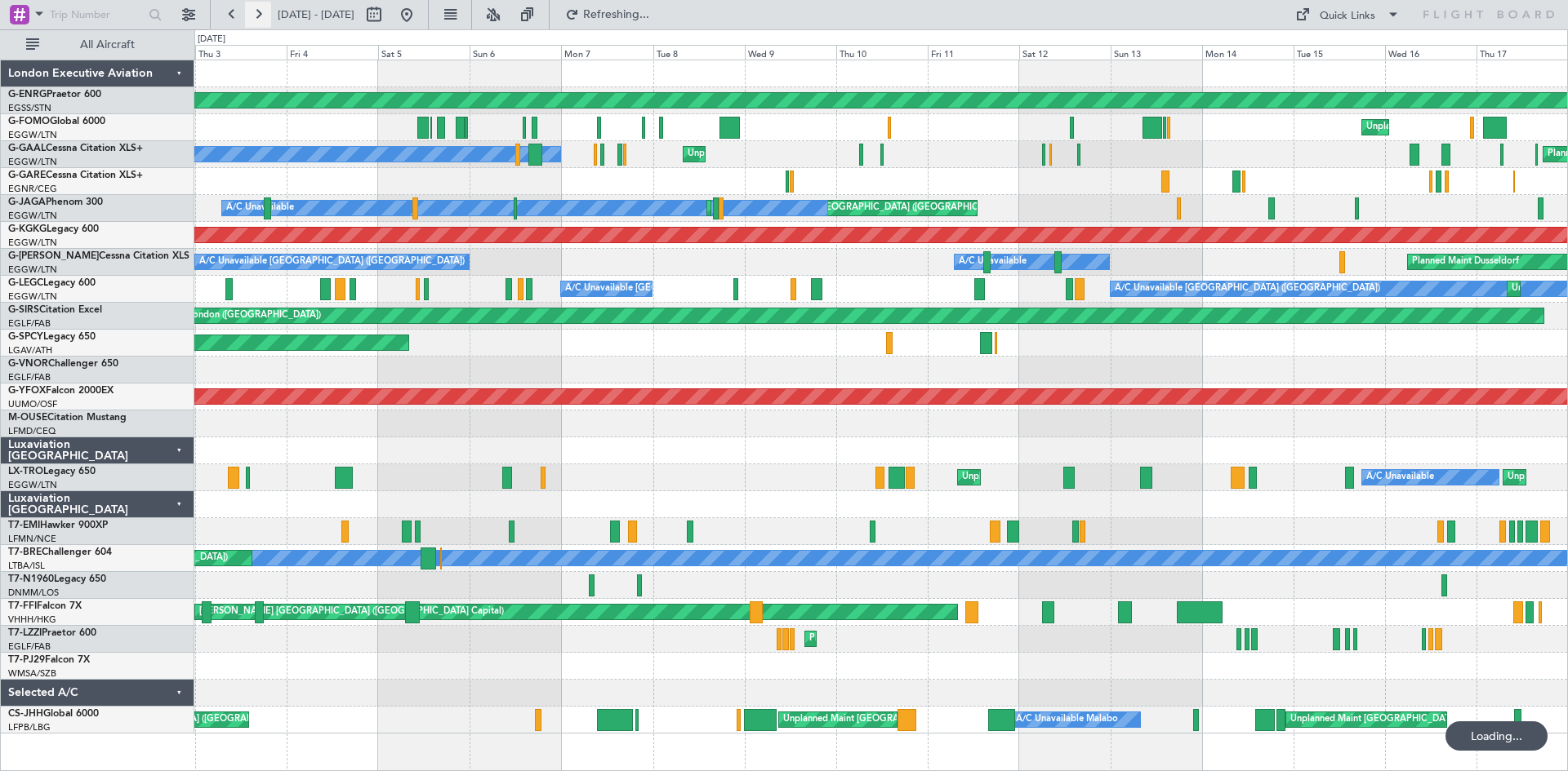
click at [254, 13] on button at bounding box center [258, 15] width 26 height 26
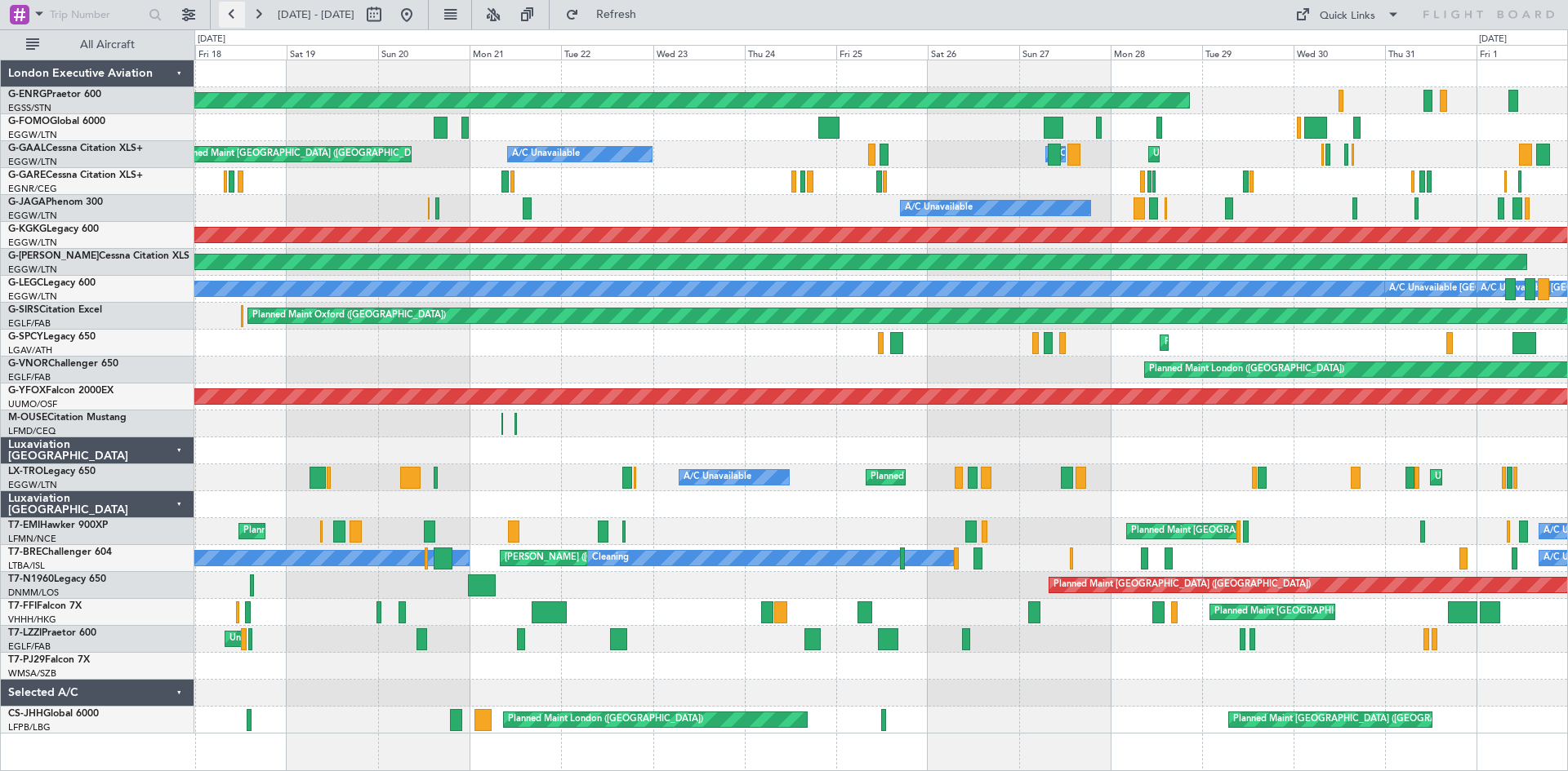
click at [233, 12] on button at bounding box center [232, 15] width 26 height 26
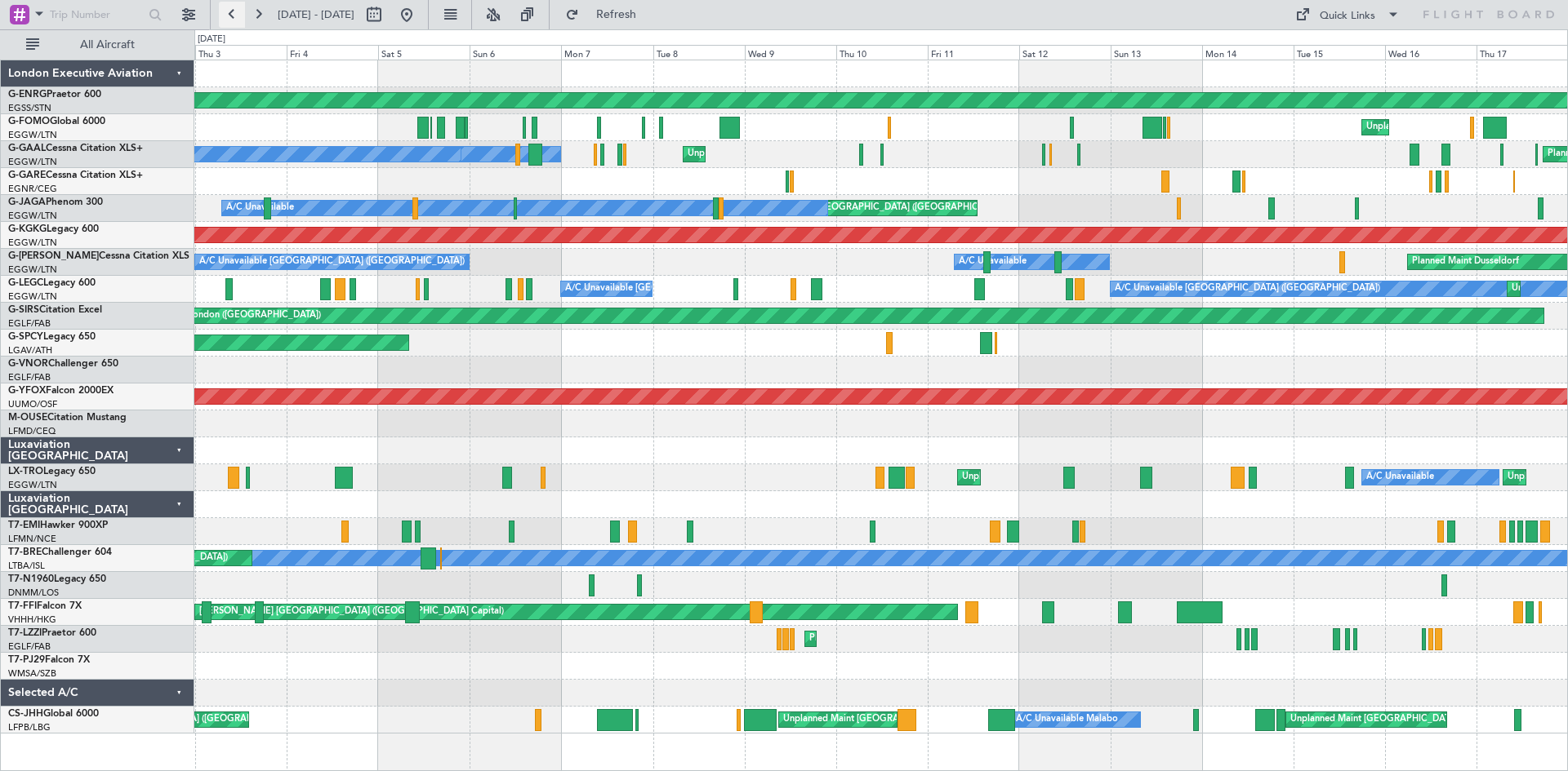
click at [243, 17] on button at bounding box center [232, 15] width 26 height 26
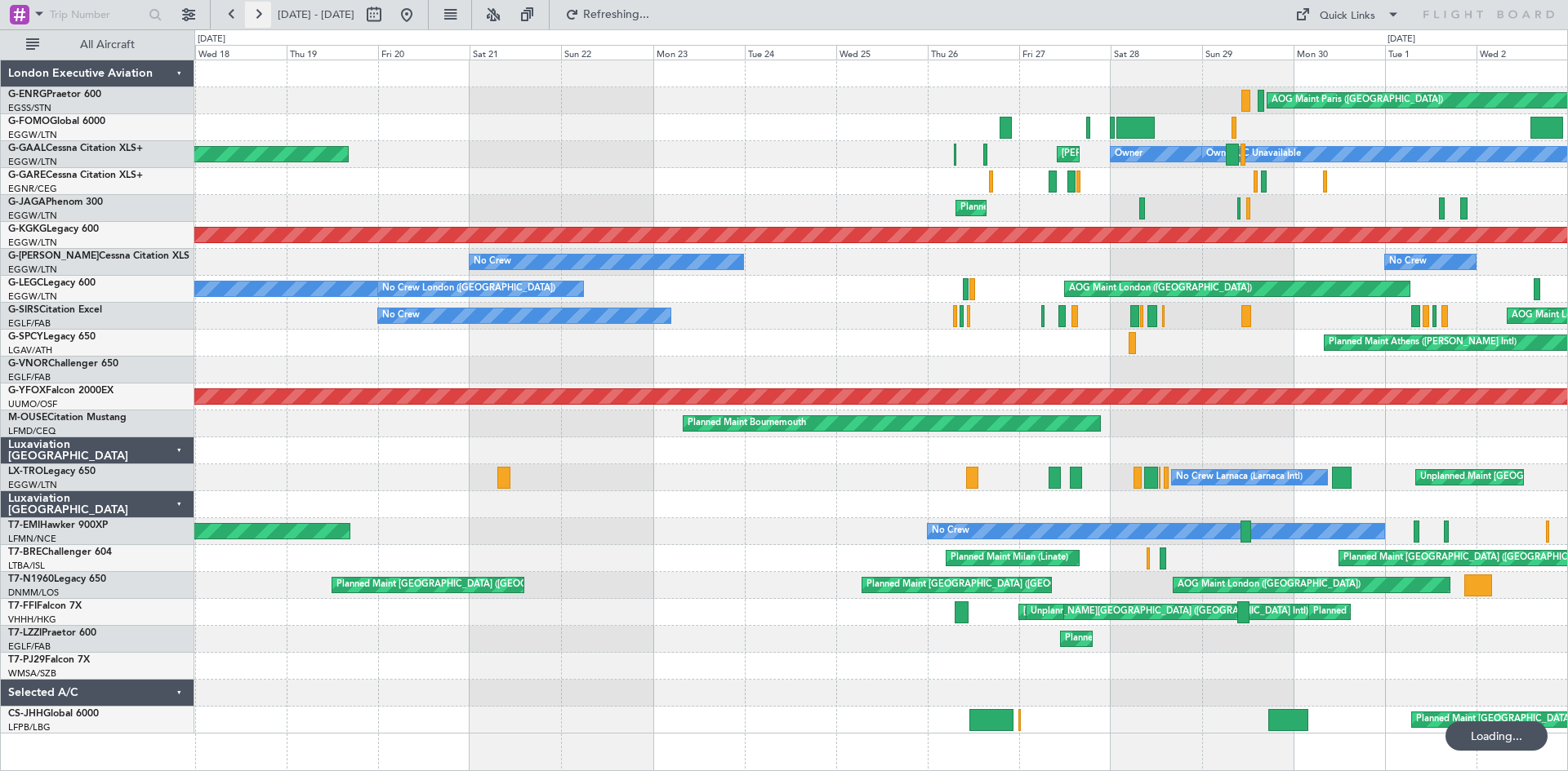
click at [250, 17] on button at bounding box center [258, 15] width 26 height 26
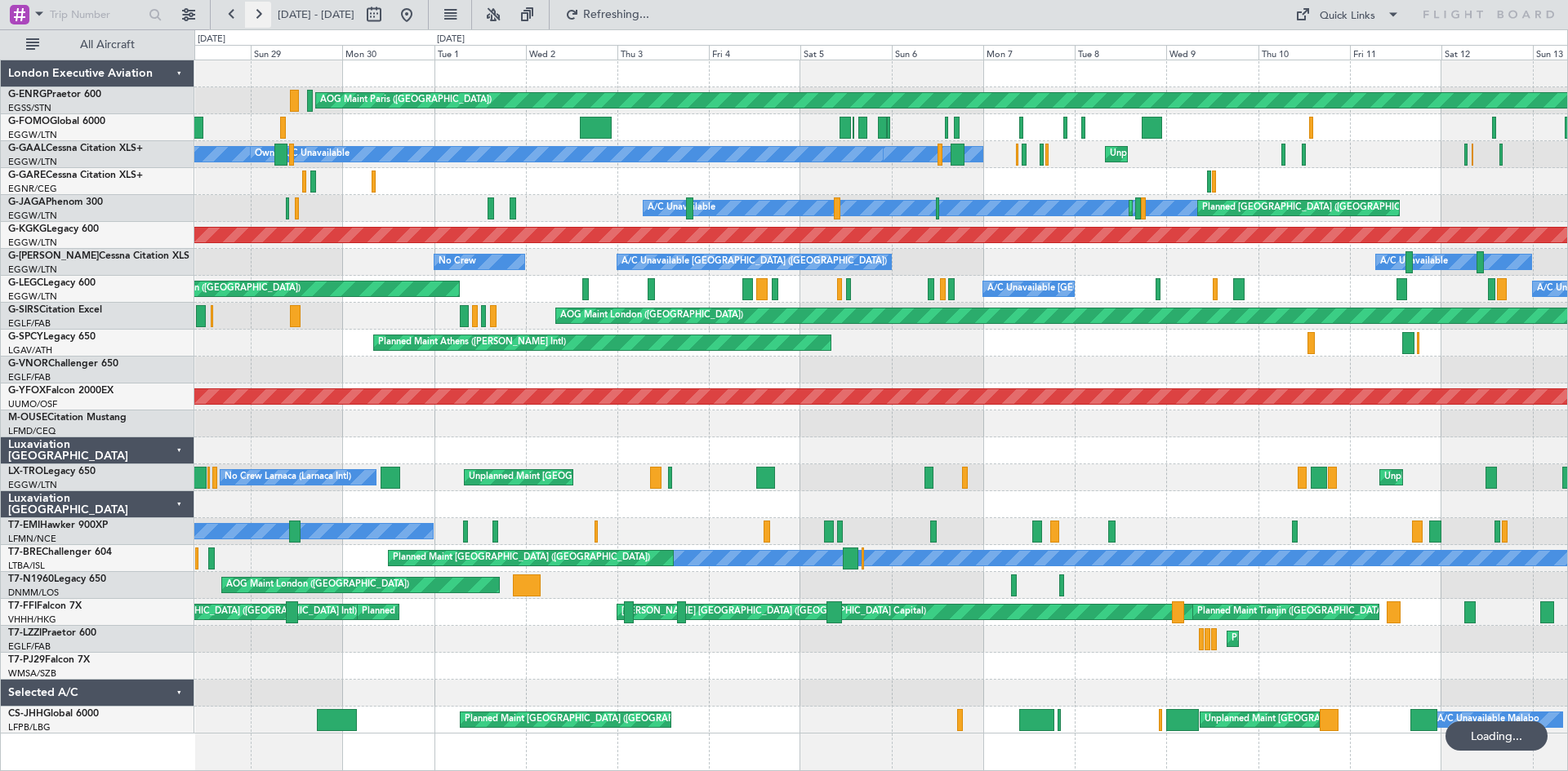
click at [250, 17] on button at bounding box center [258, 15] width 26 height 26
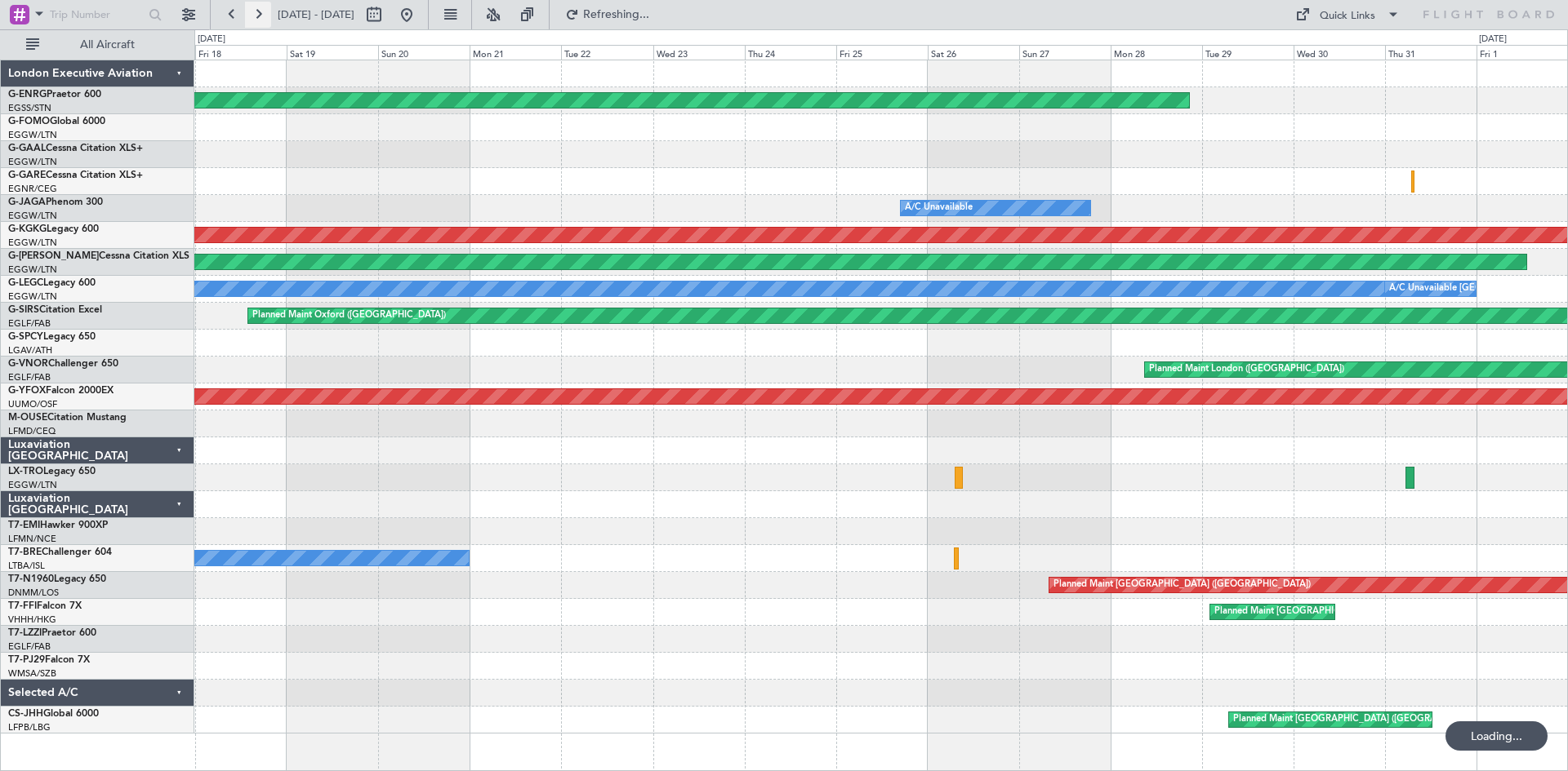
click at [250, 17] on button at bounding box center [258, 15] width 26 height 26
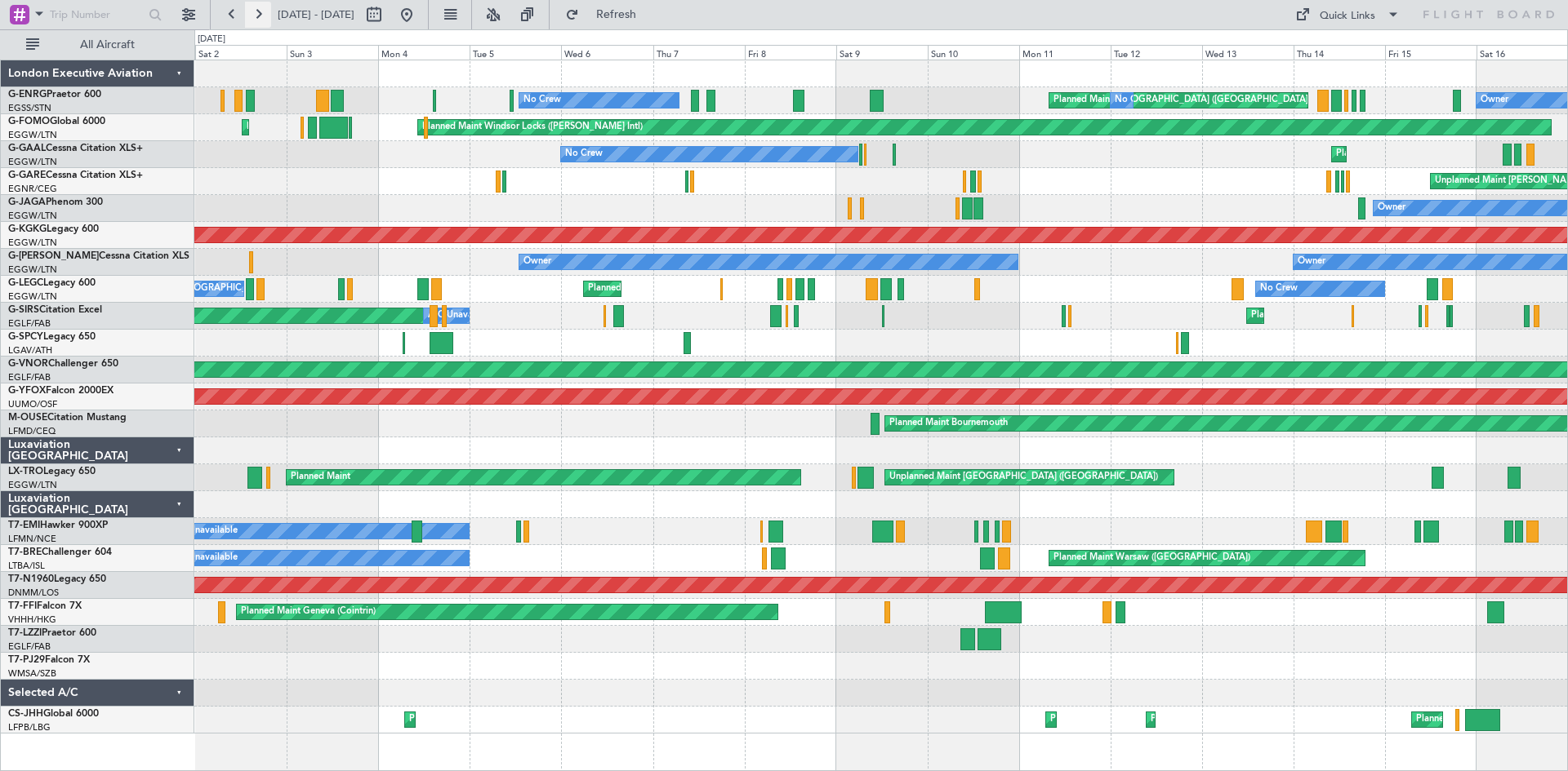
click at [258, 13] on button at bounding box center [258, 15] width 26 height 26
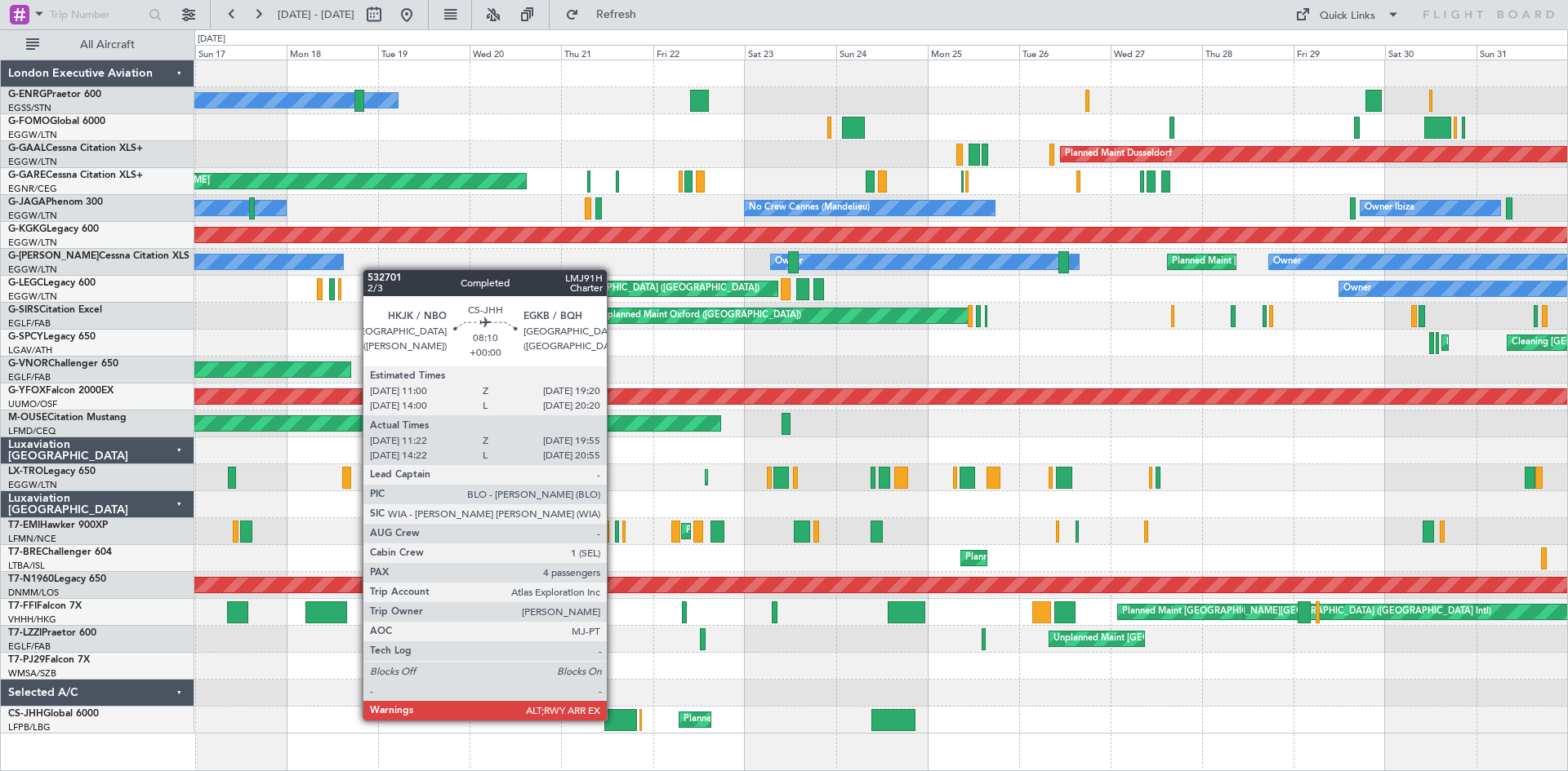
click at [614, 719] on div at bounding box center [620, 720] width 32 height 22
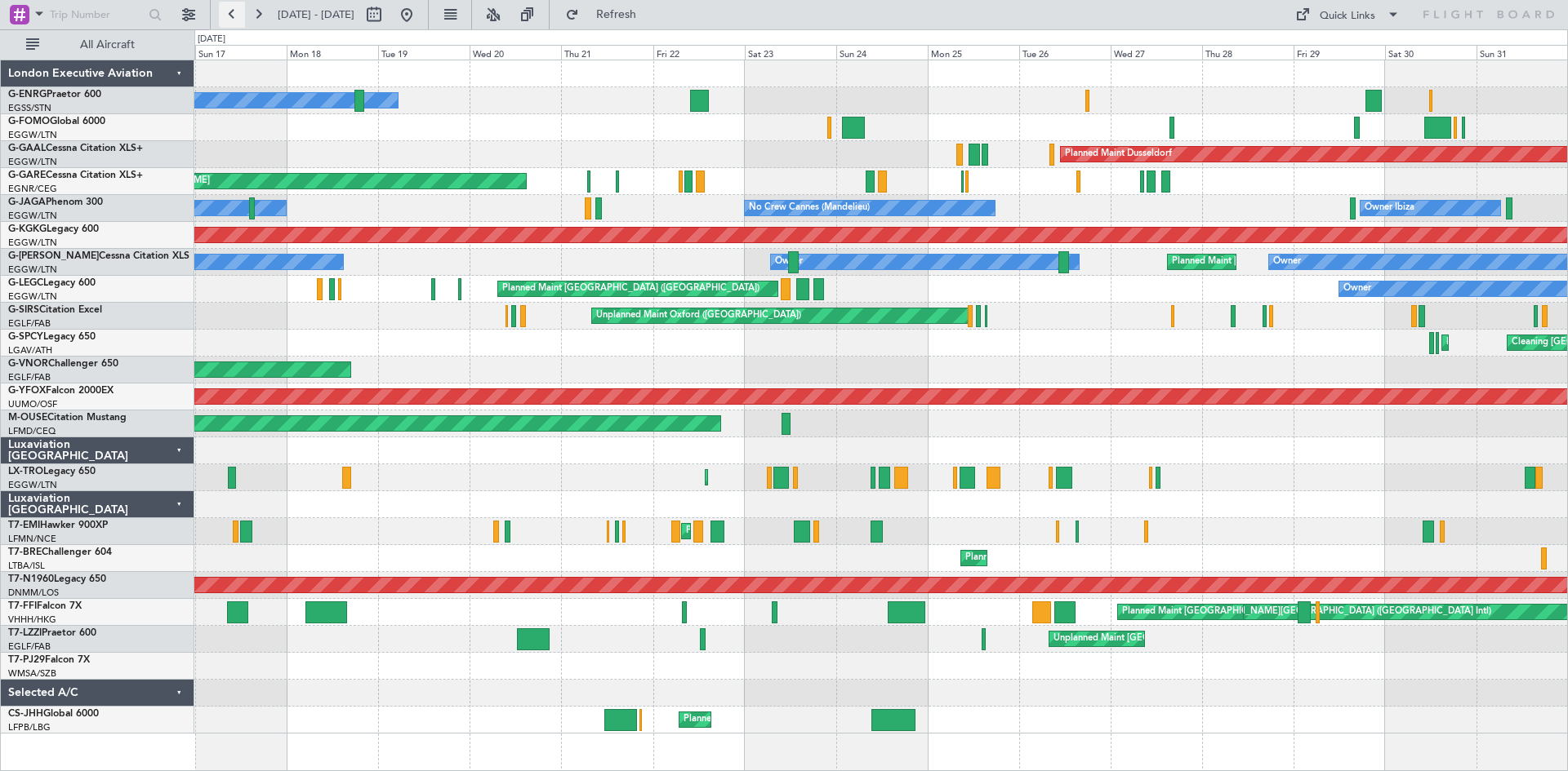
click at [236, 17] on button at bounding box center [232, 15] width 26 height 26
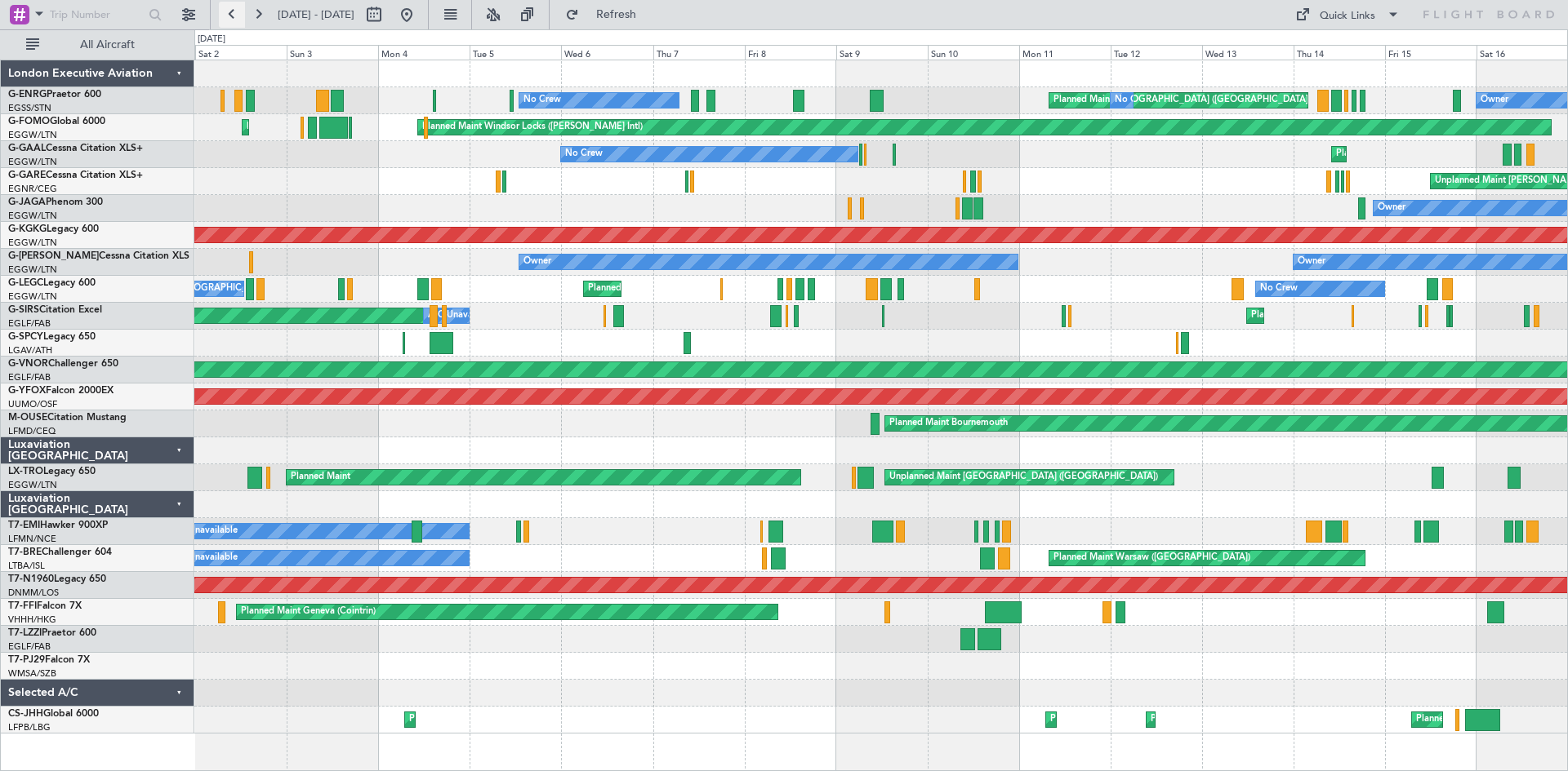
click at [236, 17] on button at bounding box center [232, 15] width 26 height 26
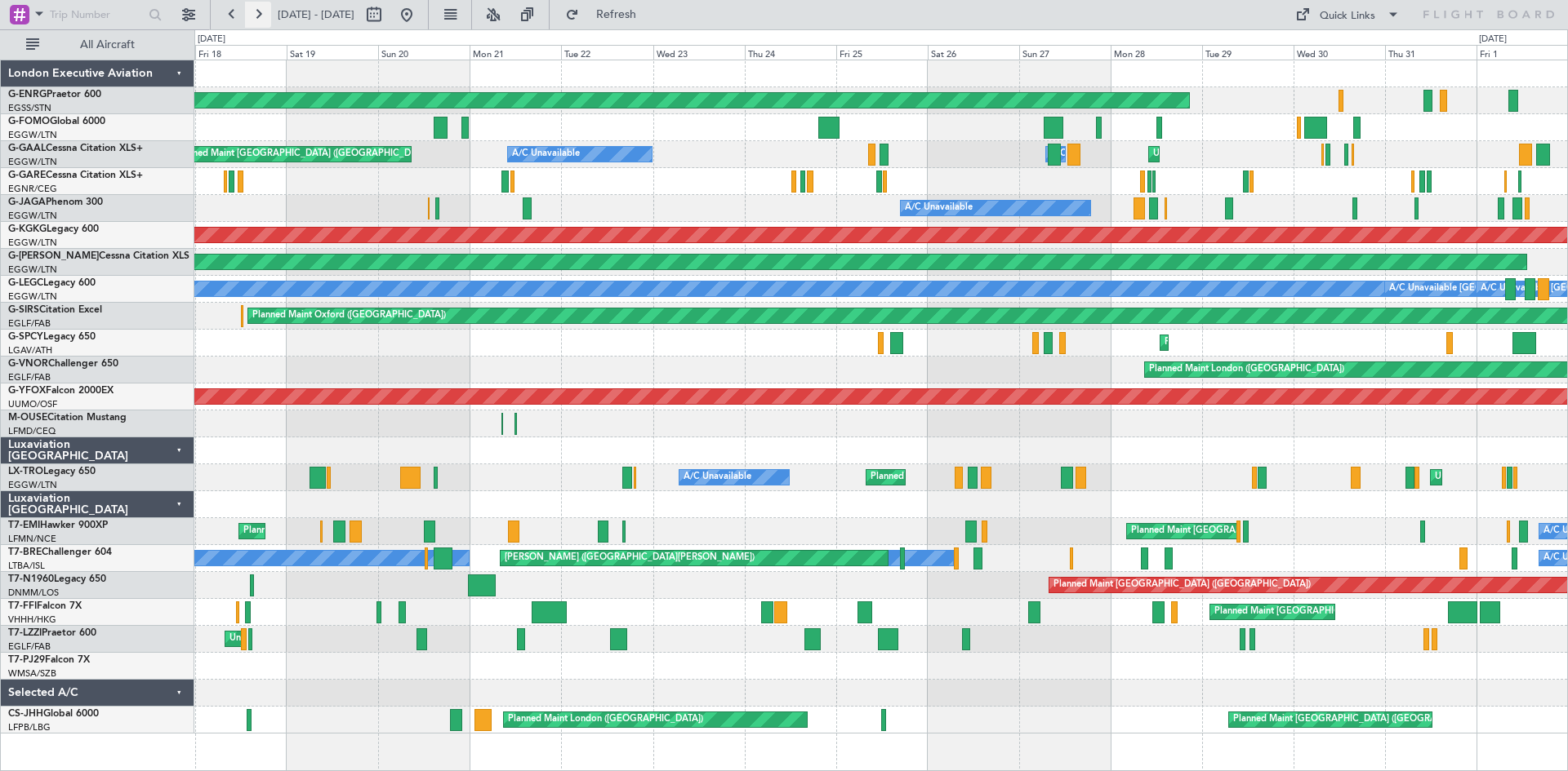
click at [257, 9] on button at bounding box center [258, 15] width 26 height 26
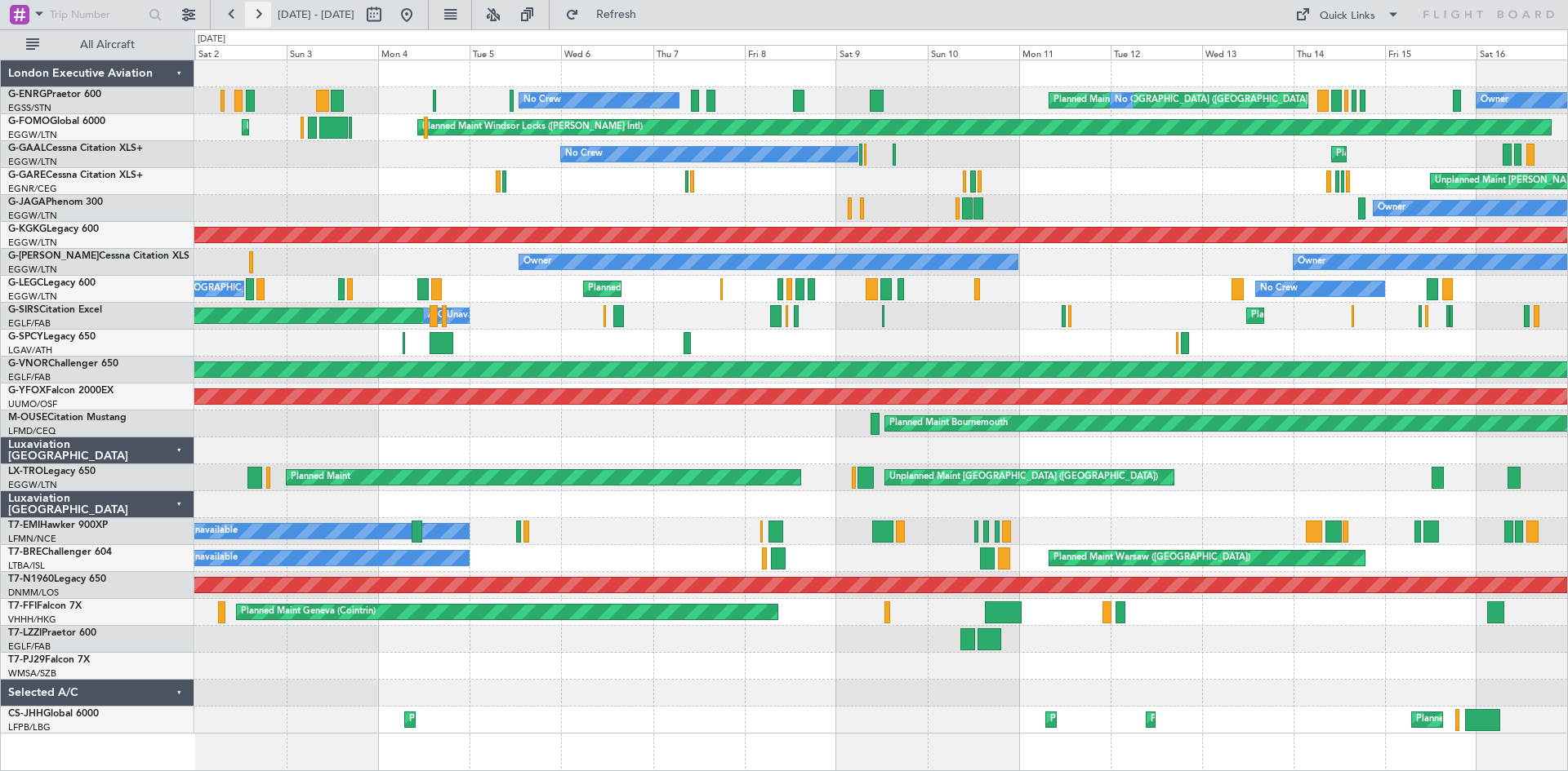
click at [263, 10] on button at bounding box center [258, 15] width 26 height 26
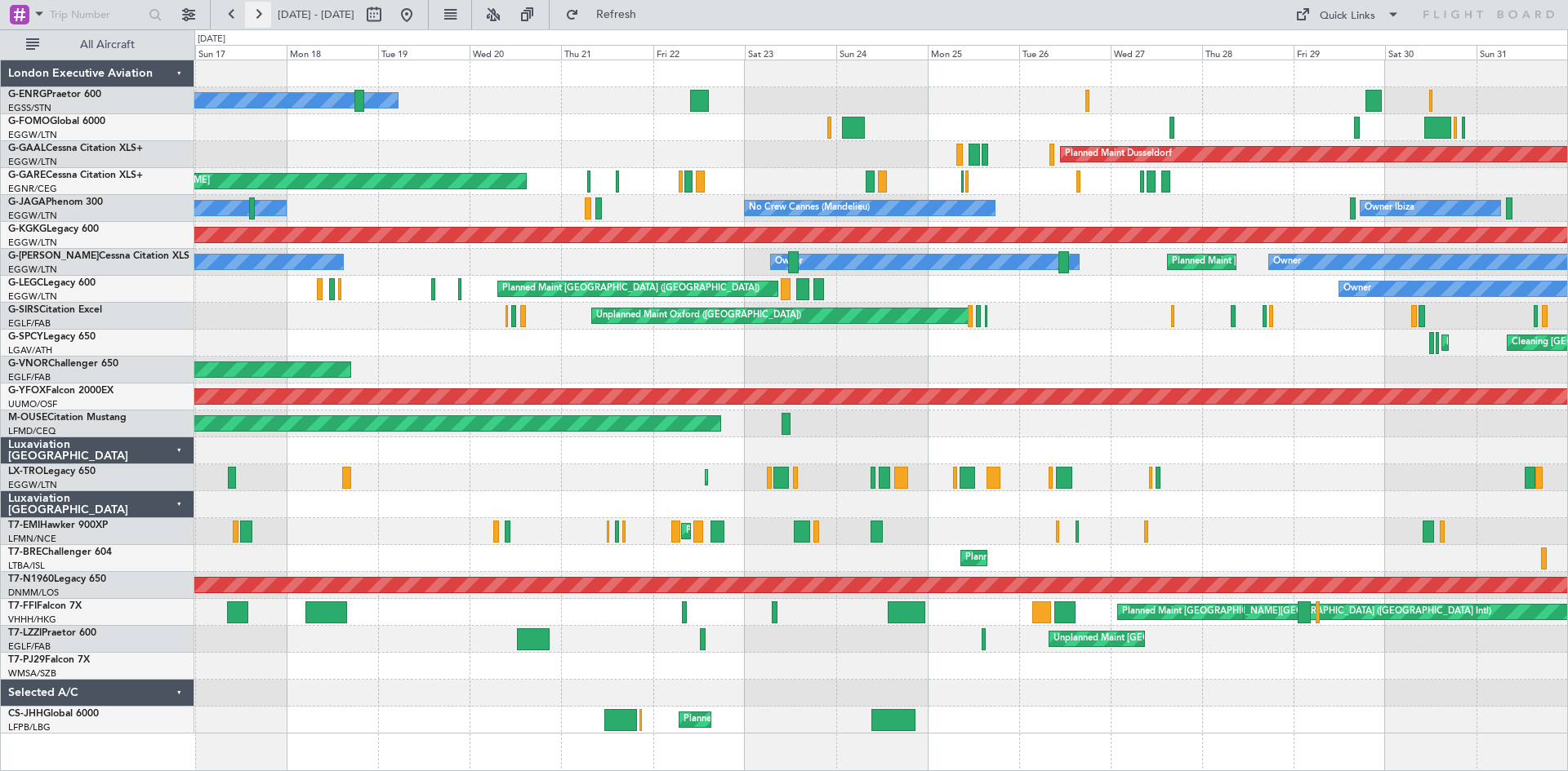
click at [249, 14] on button at bounding box center [258, 15] width 26 height 26
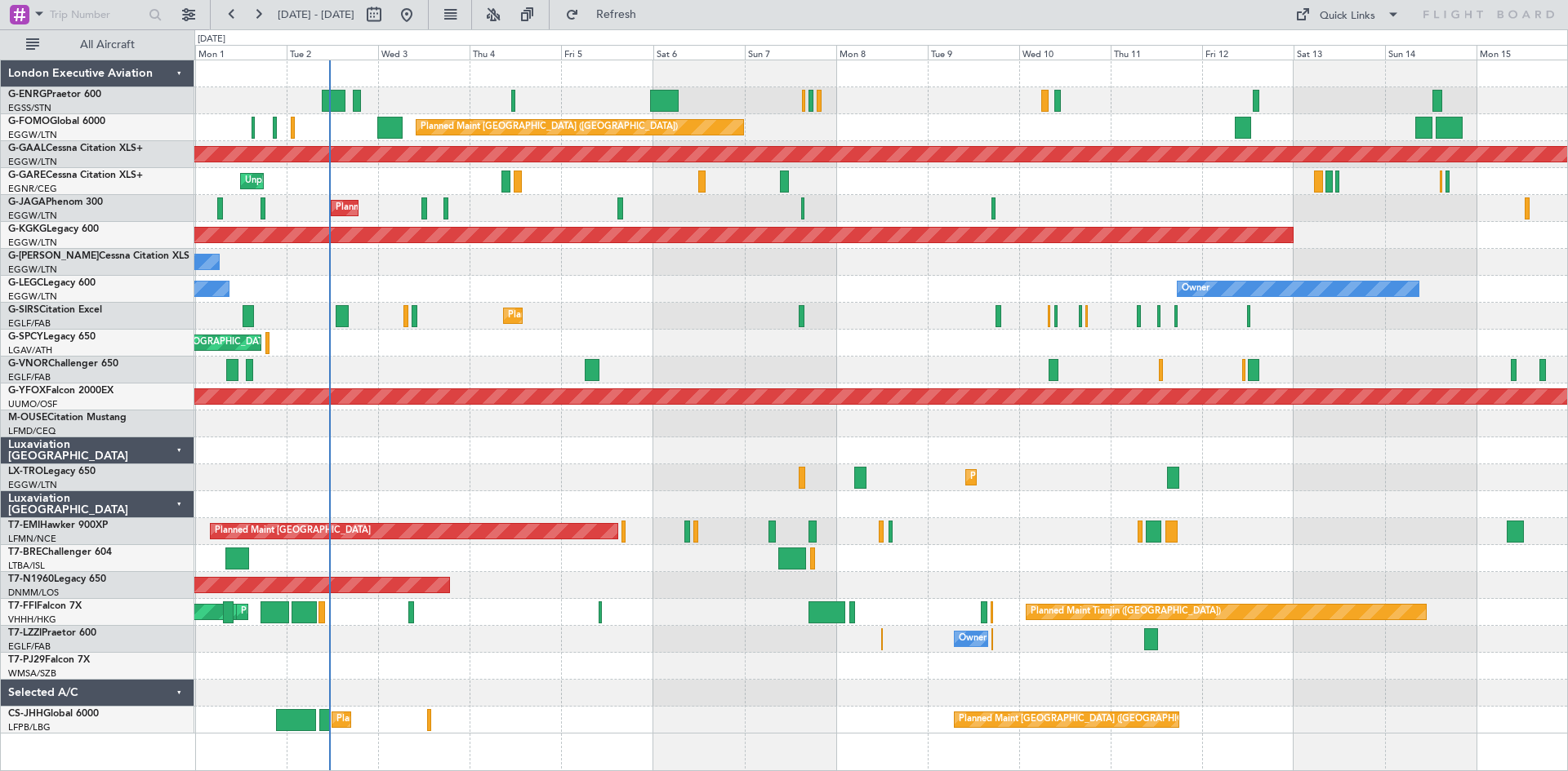
click at [1342, 580] on div "Planned Maint [GEOGRAPHIC_DATA] ([GEOGRAPHIC_DATA])" at bounding box center [881, 585] width 1372 height 27
click at [229, 14] on button at bounding box center [232, 15] width 26 height 26
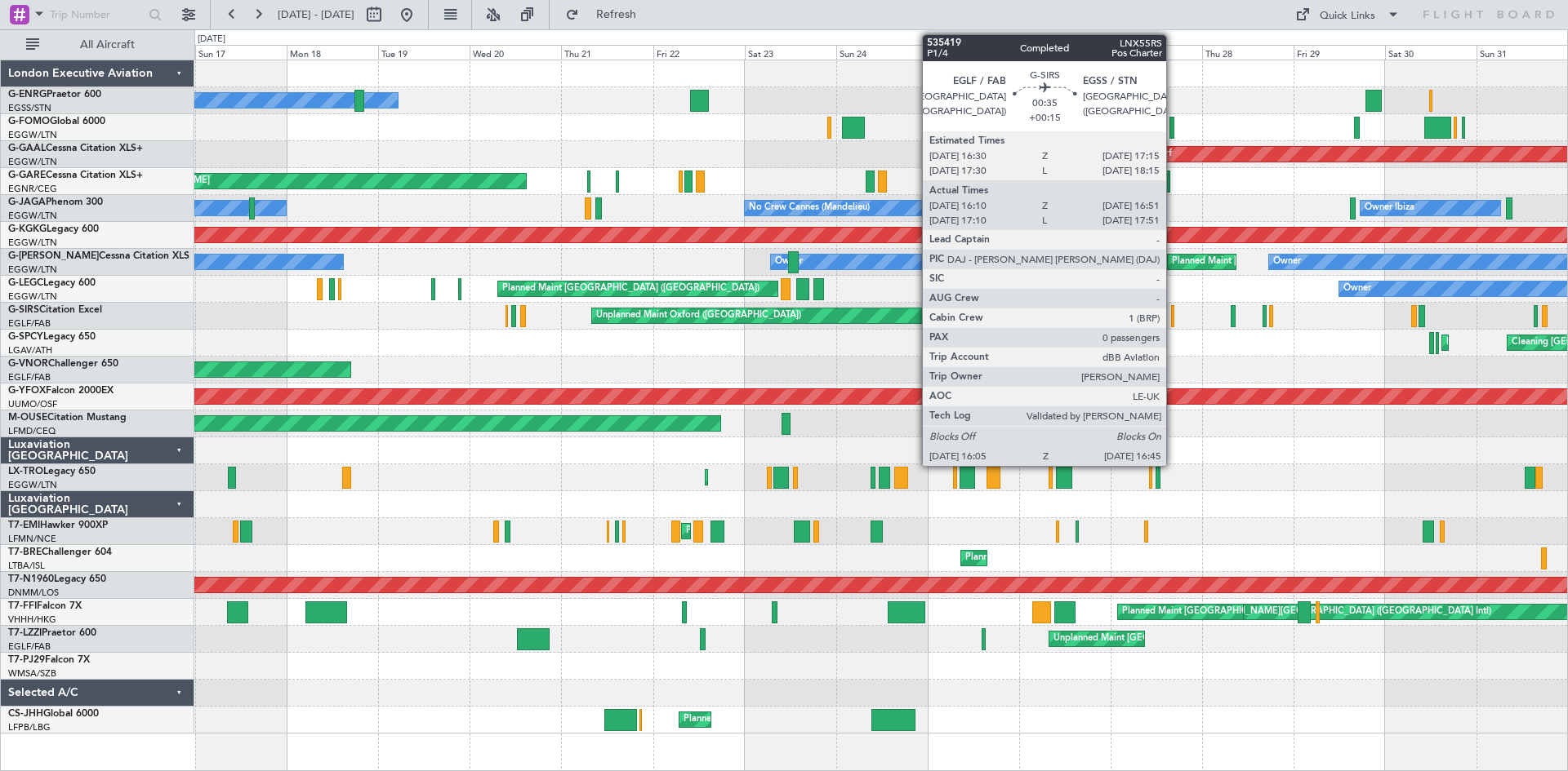
click at [1173, 318] on div at bounding box center [1173, 316] width 4 height 22
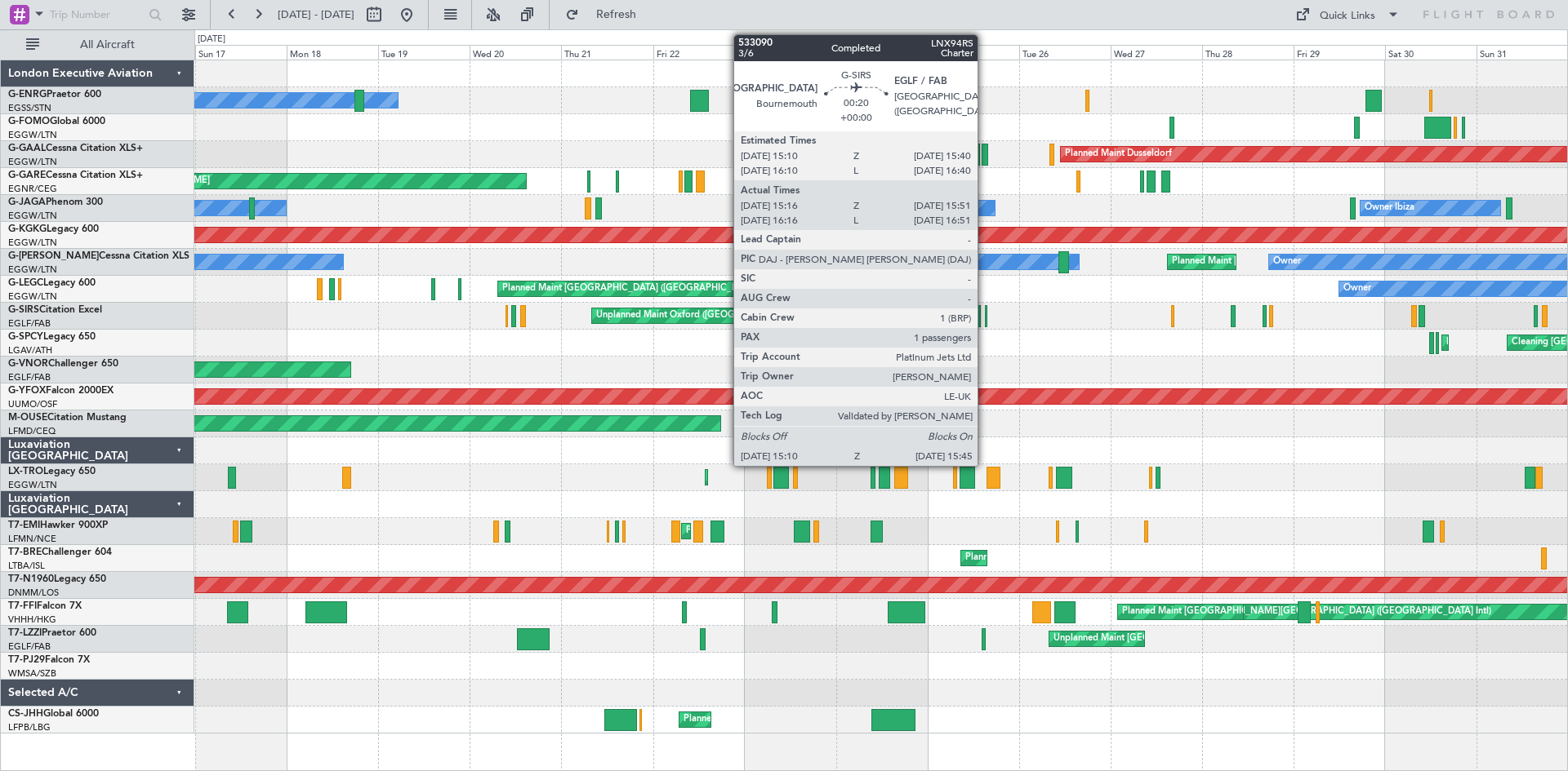
click at [985, 322] on div at bounding box center [986, 316] width 3 height 22
